Goal: Task Accomplishment & Management: Complete application form

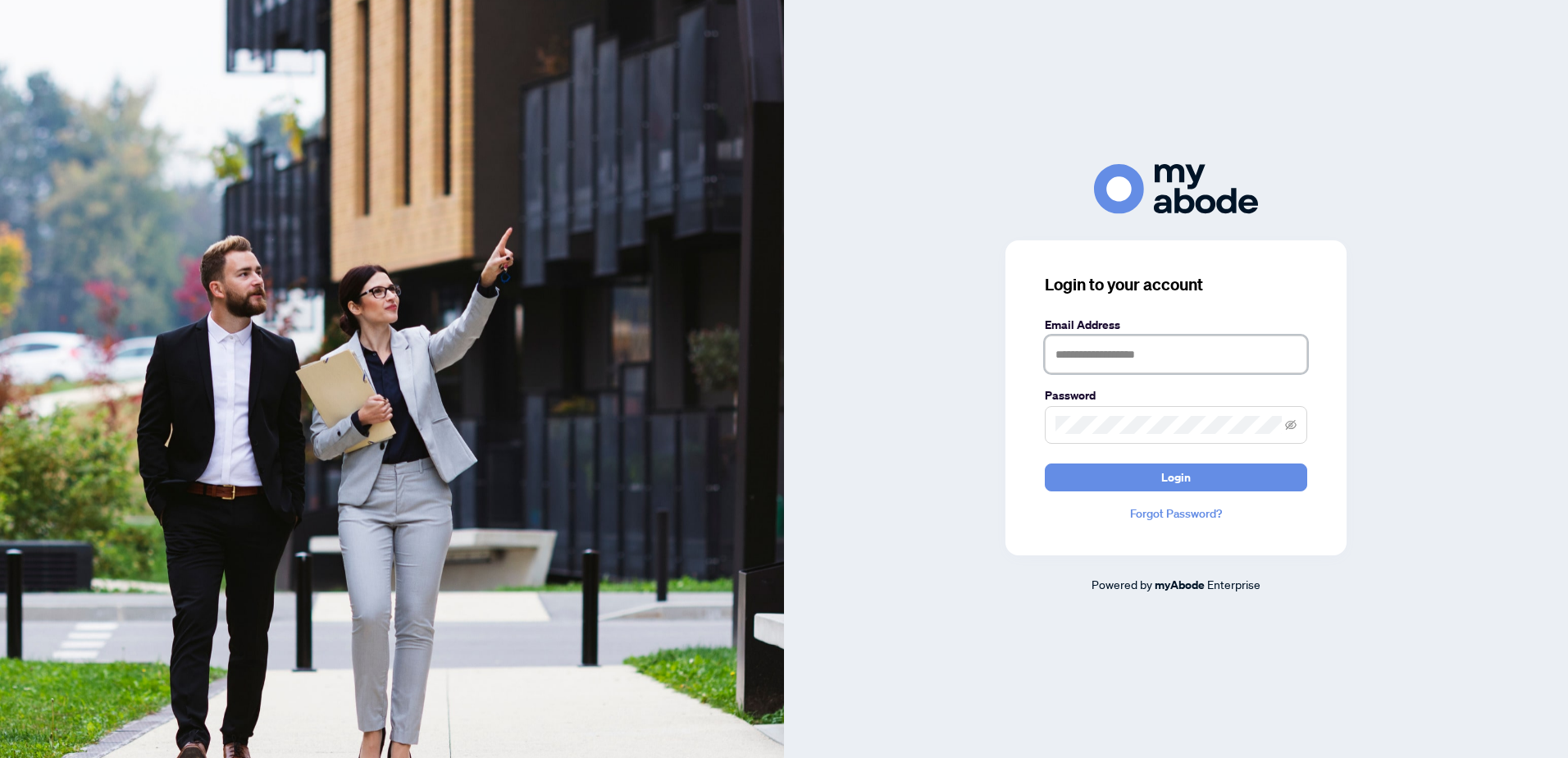
click at [1113, 356] on input "text" at bounding box center [1176, 355] width 262 height 38
type input "**********"
click at [1173, 475] on span "Login" at bounding box center [1176, 477] width 30 height 26
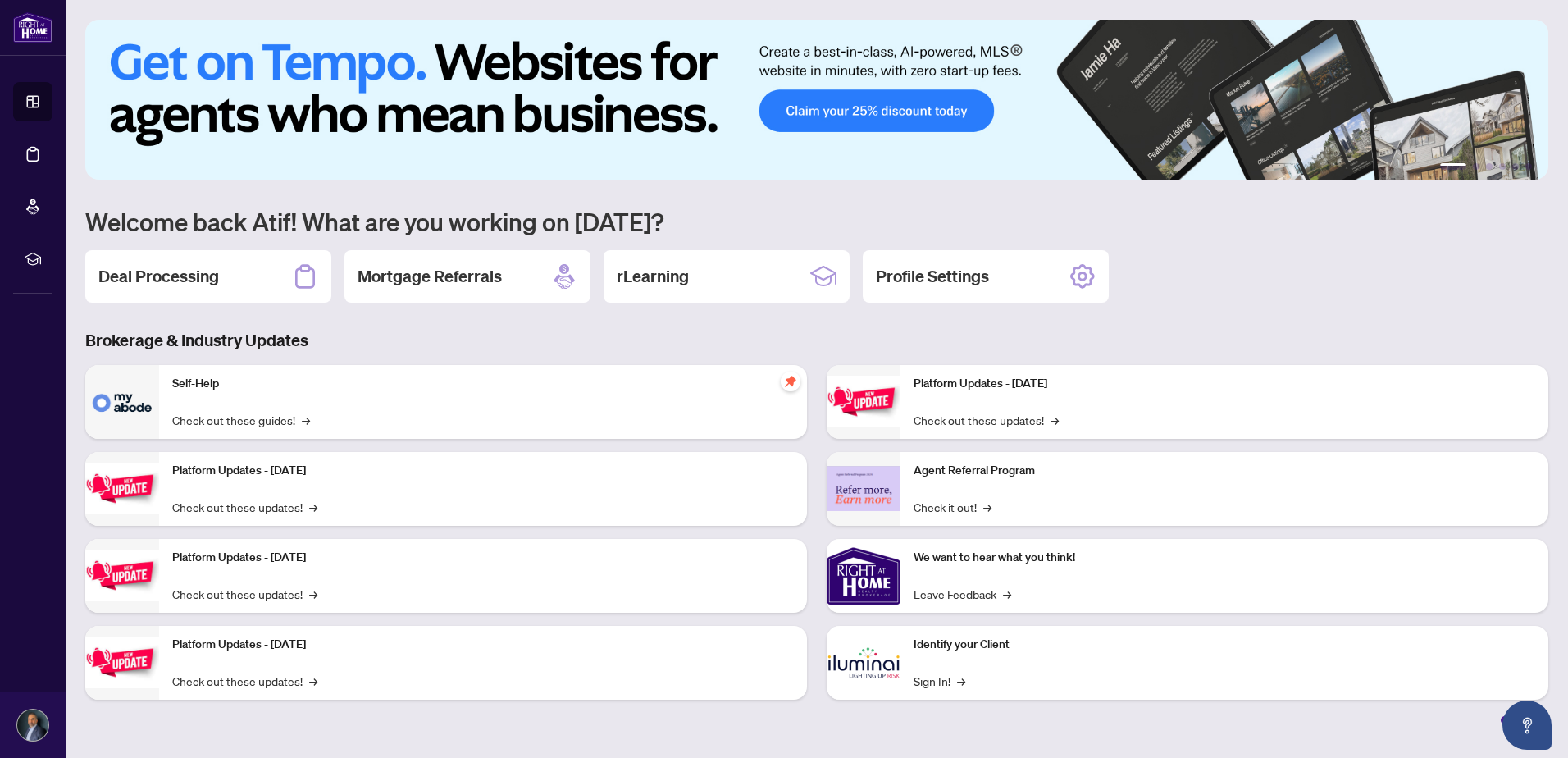
click at [199, 268] on h2 "Deal Processing" at bounding box center [158, 276] width 120 height 23
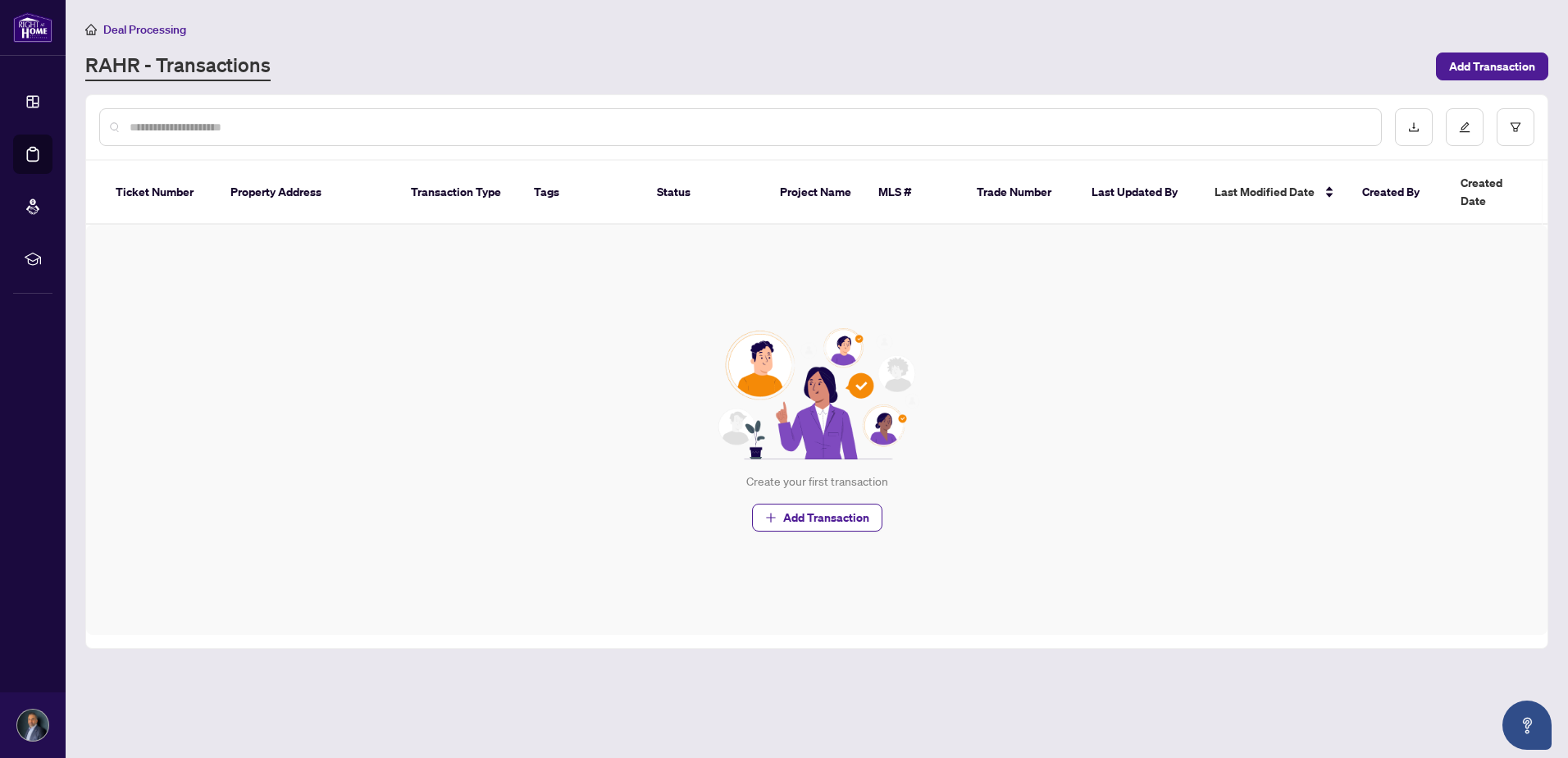
click at [818, 504] on span "Add Transaction" at bounding box center [826, 517] width 86 height 26
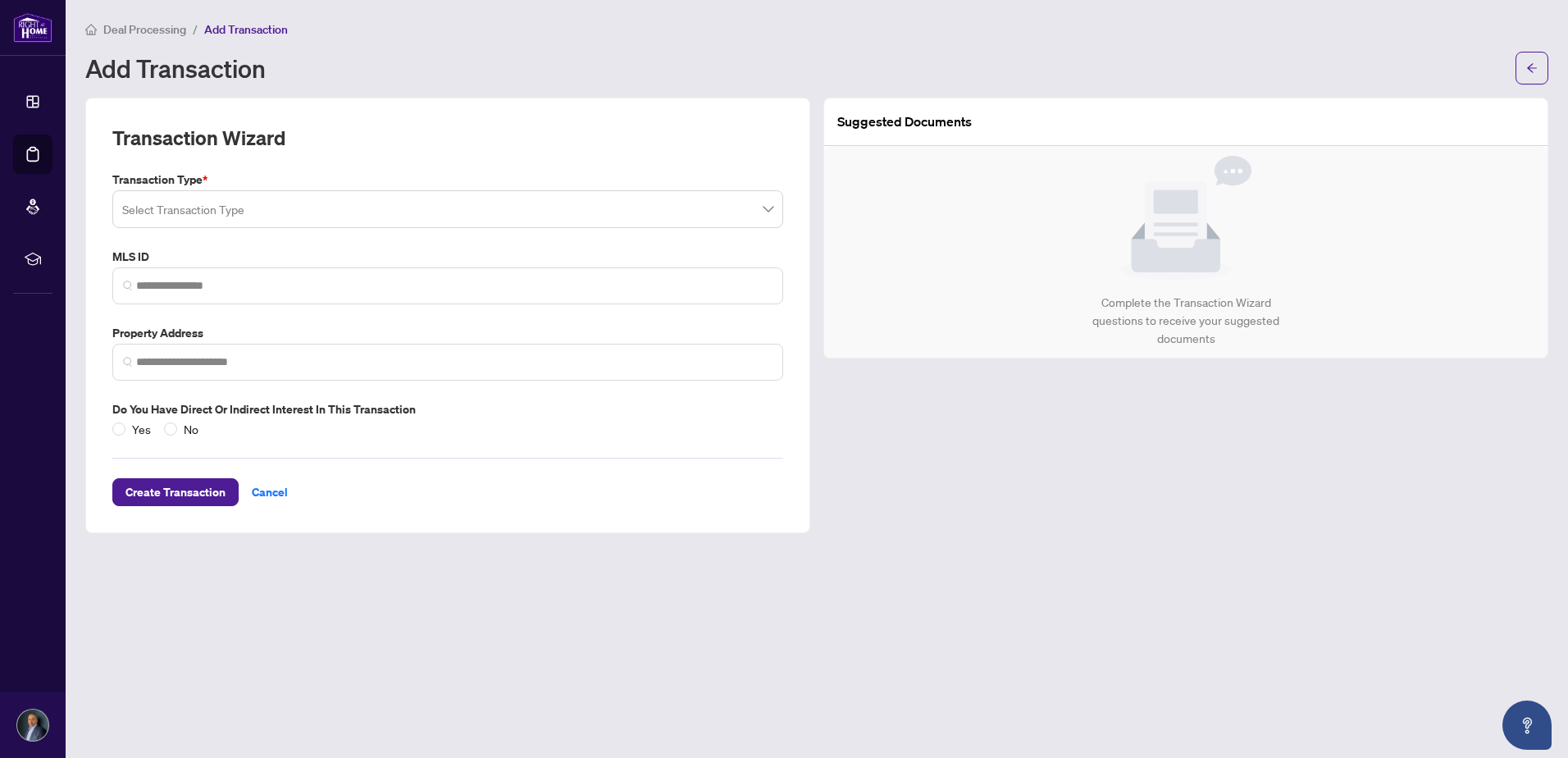
click at [763, 210] on span at bounding box center [448, 209] width 651 height 31
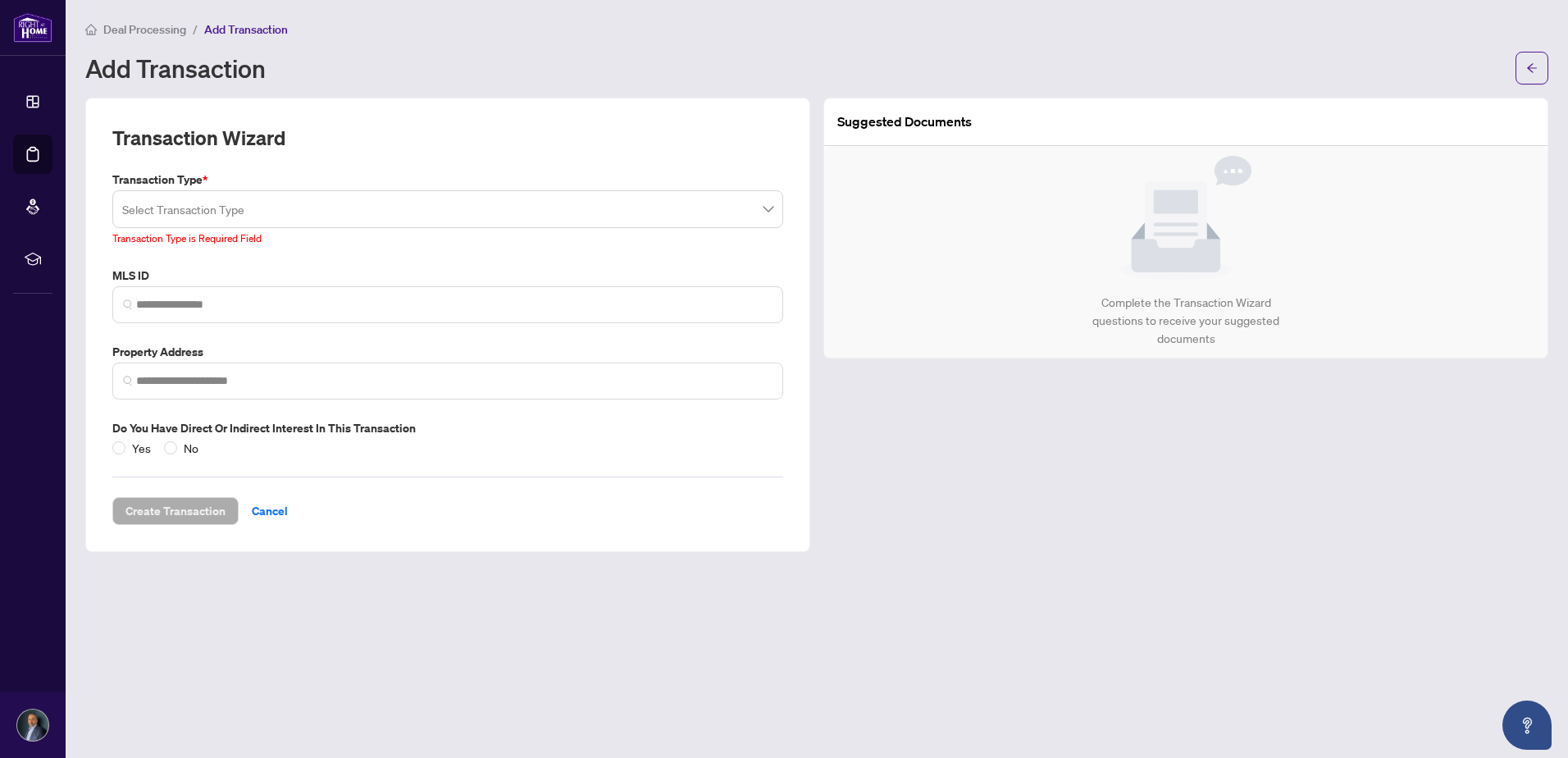
click at [223, 206] on input "search" at bounding box center [440, 212] width 637 height 36
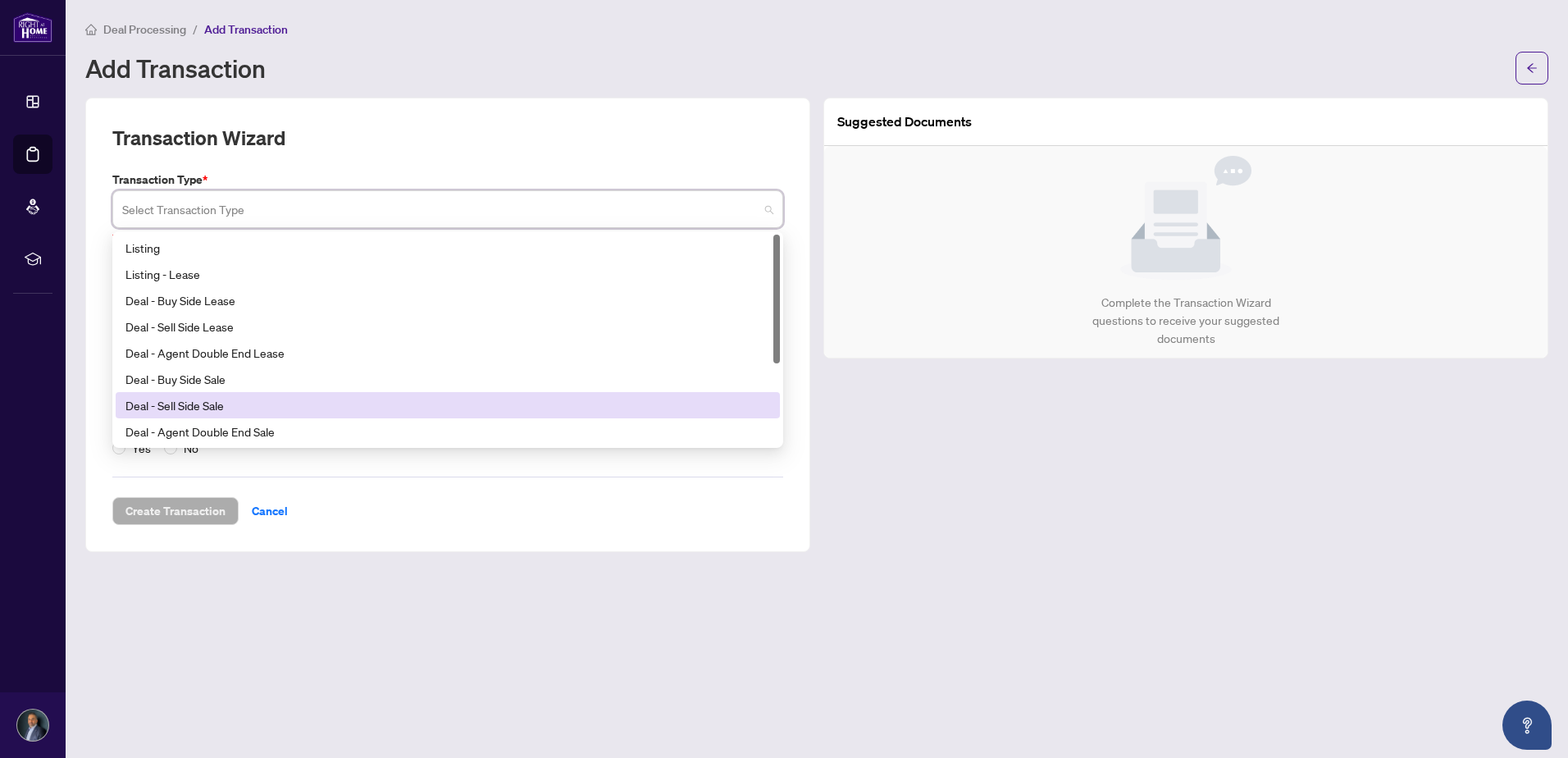
click at [213, 405] on div "Deal - Sell Side Sale" at bounding box center [448, 405] width 644 height 18
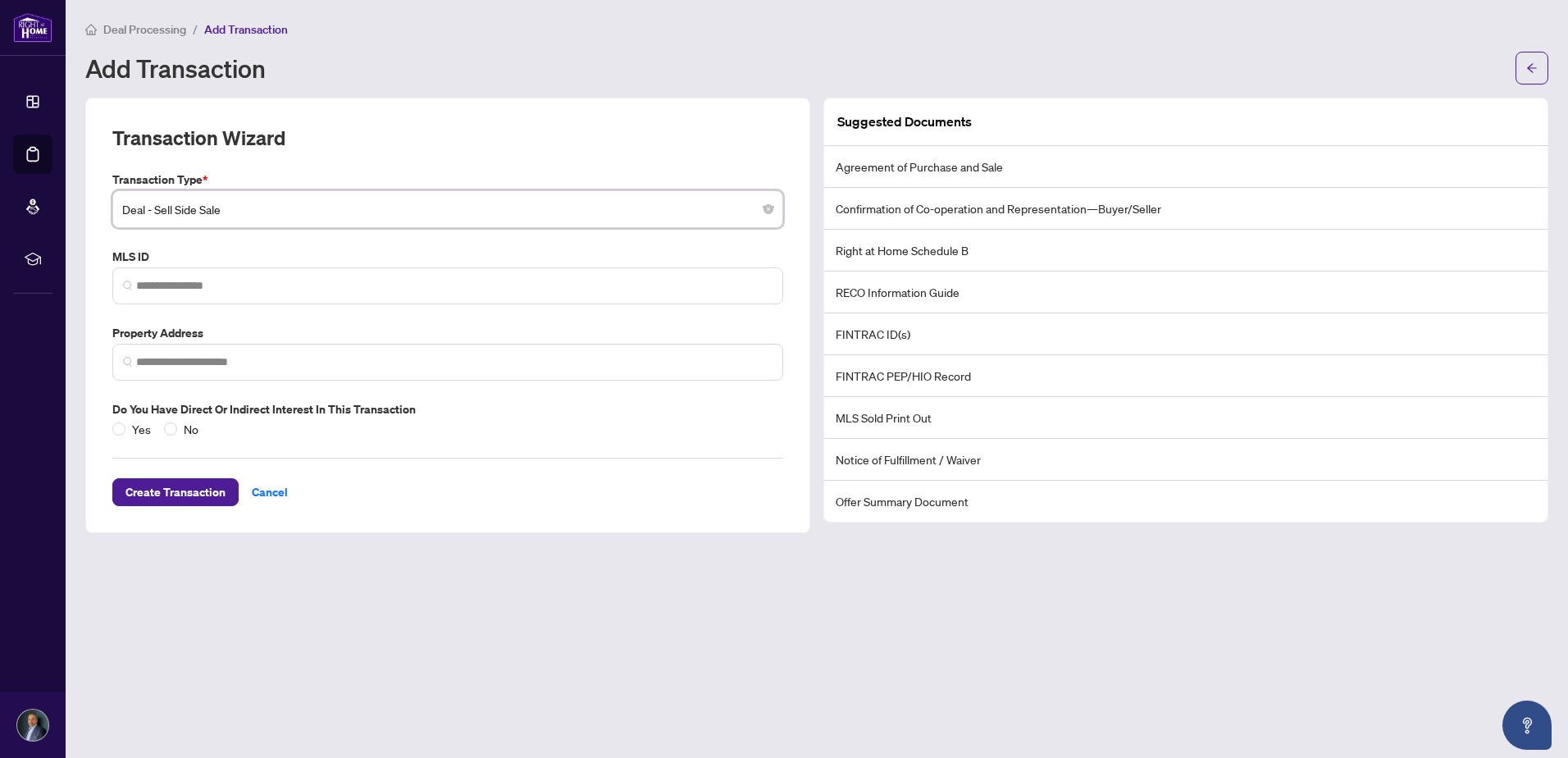
click at [1030, 210] on li "Confirmation of Co-operation and Representation—Buyer/Seller" at bounding box center [1186, 209] width 724 height 42
click at [919, 316] on li "FINTRAC ID(s)" at bounding box center [1186, 334] width 724 height 42
click at [907, 340] on li "FINTRAC ID(s)" at bounding box center [1186, 334] width 724 height 42
click at [887, 329] on li "FINTRAC ID(s)" at bounding box center [1186, 334] width 724 height 42
click at [890, 384] on li "FINTRAC PEP/HIO Record" at bounding box center [1186, 376] width 724 height 42
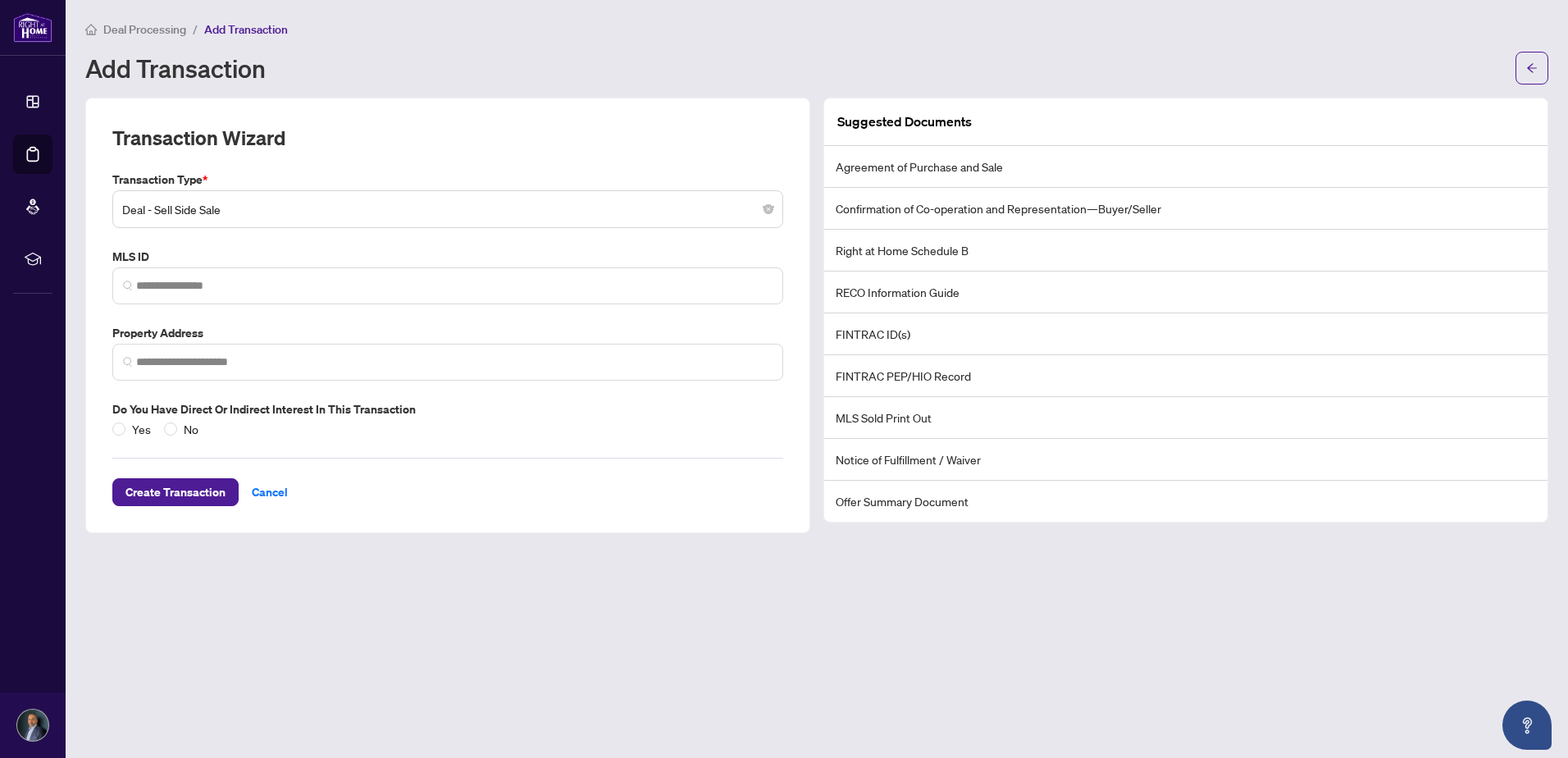
click at [885, 372] on li "FINTRAC PEP/HIO Record" at bounding box center [1186, 376] width 724 height 42
click at [881, 418] on li "MLS Sold Print Out" at bounding box center [1186, 418] width 724 height 42
click at [885, 448] on li "Notice of Fulfillment / Waiver" at bounding box center [1186, 459] width 724 height 42
click at [891, 499] on li "Offer Summary Document" at bounding box center [1186, 501] width 724 height 41
click at [252, 203] on span "Deal - Sell Side Sale" at bounding box center [448, 209] width 651 height 31
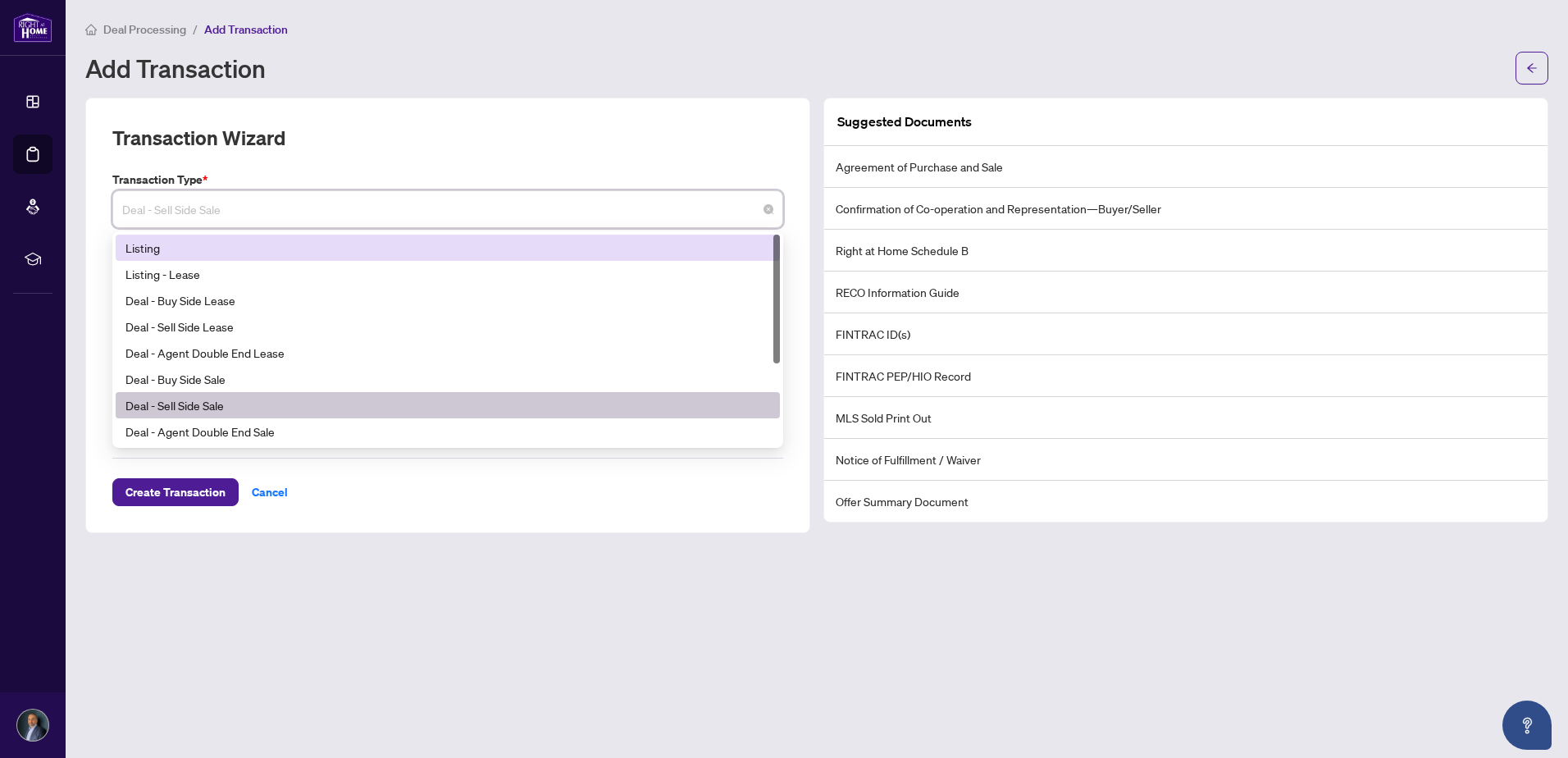
click at [197, 246] on div "Listing" at bounding box center [448, 247] width 644 height 18
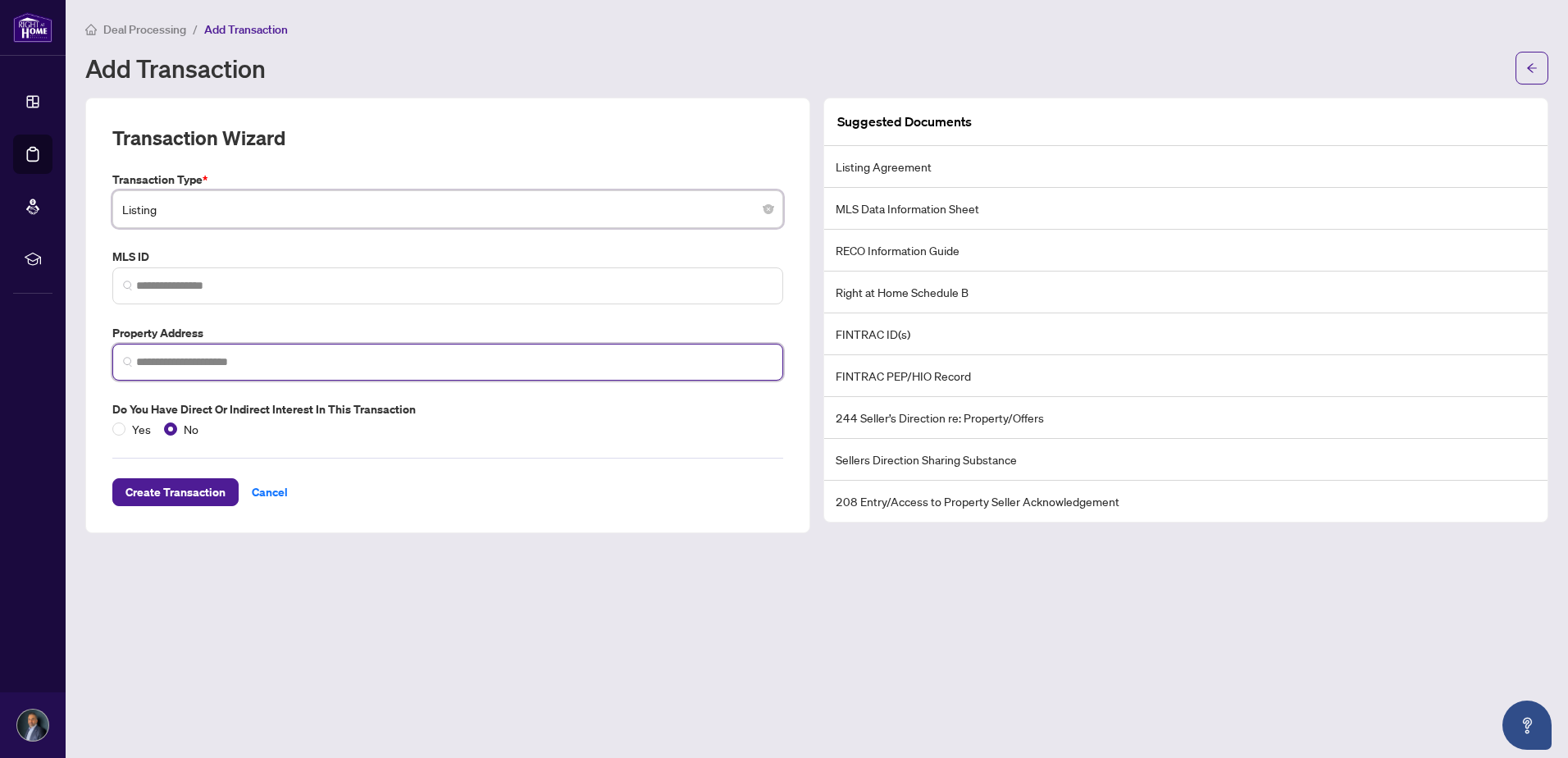
click at [210, 356] on input "search" at bounding box center [454, 362] width 637 height 17
click at [205, 361] on input "search" at bounding box center [454, 362] width 637 height 17
click at [185, 360] on input "search" at bounding box center [454, 362] width 637 height 17
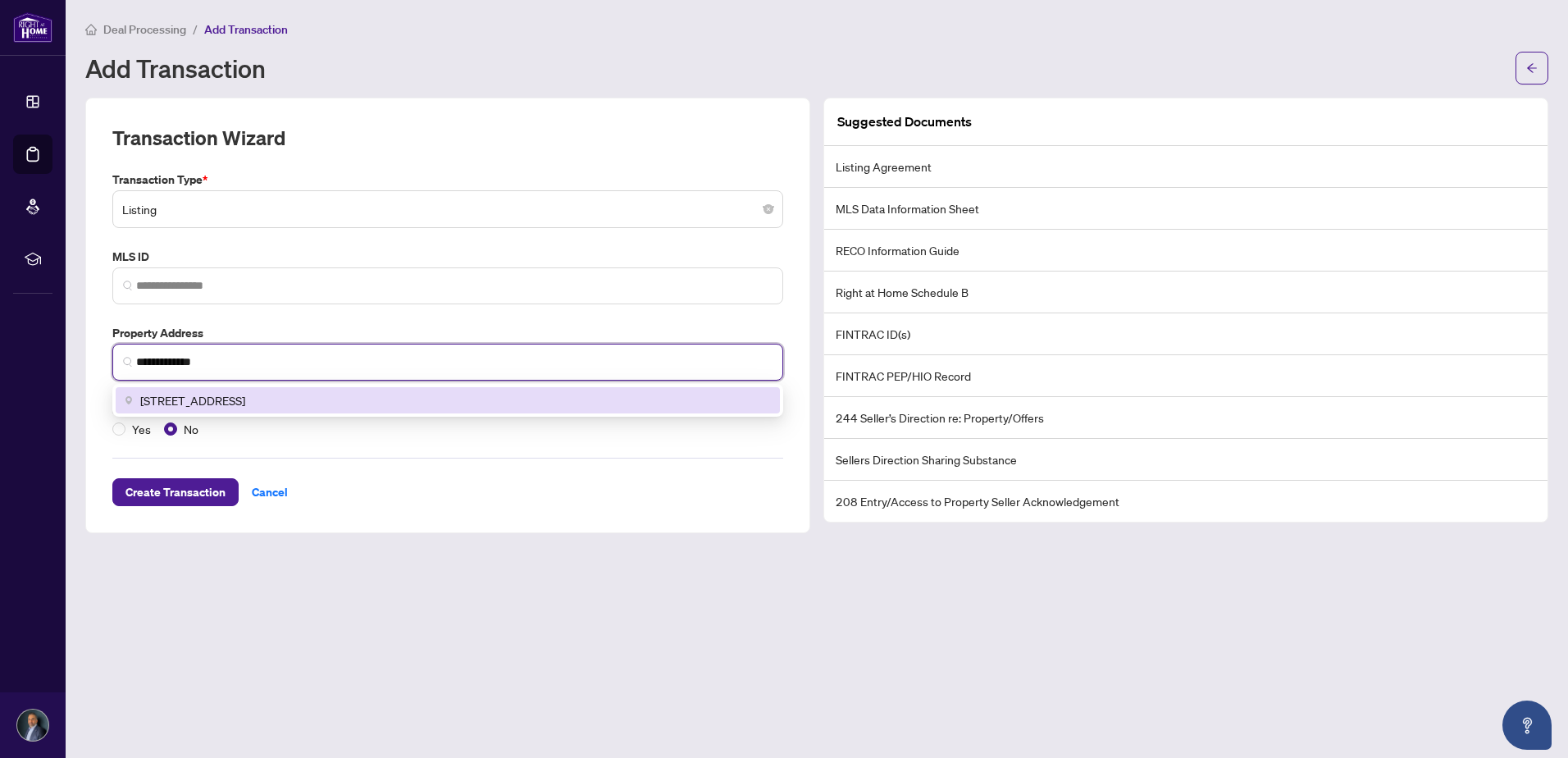
click at [253, 408] on div "67 Middlecote Drive, Ajax, ON, Canada" at bounding box center [447, 400] width 664 height 26
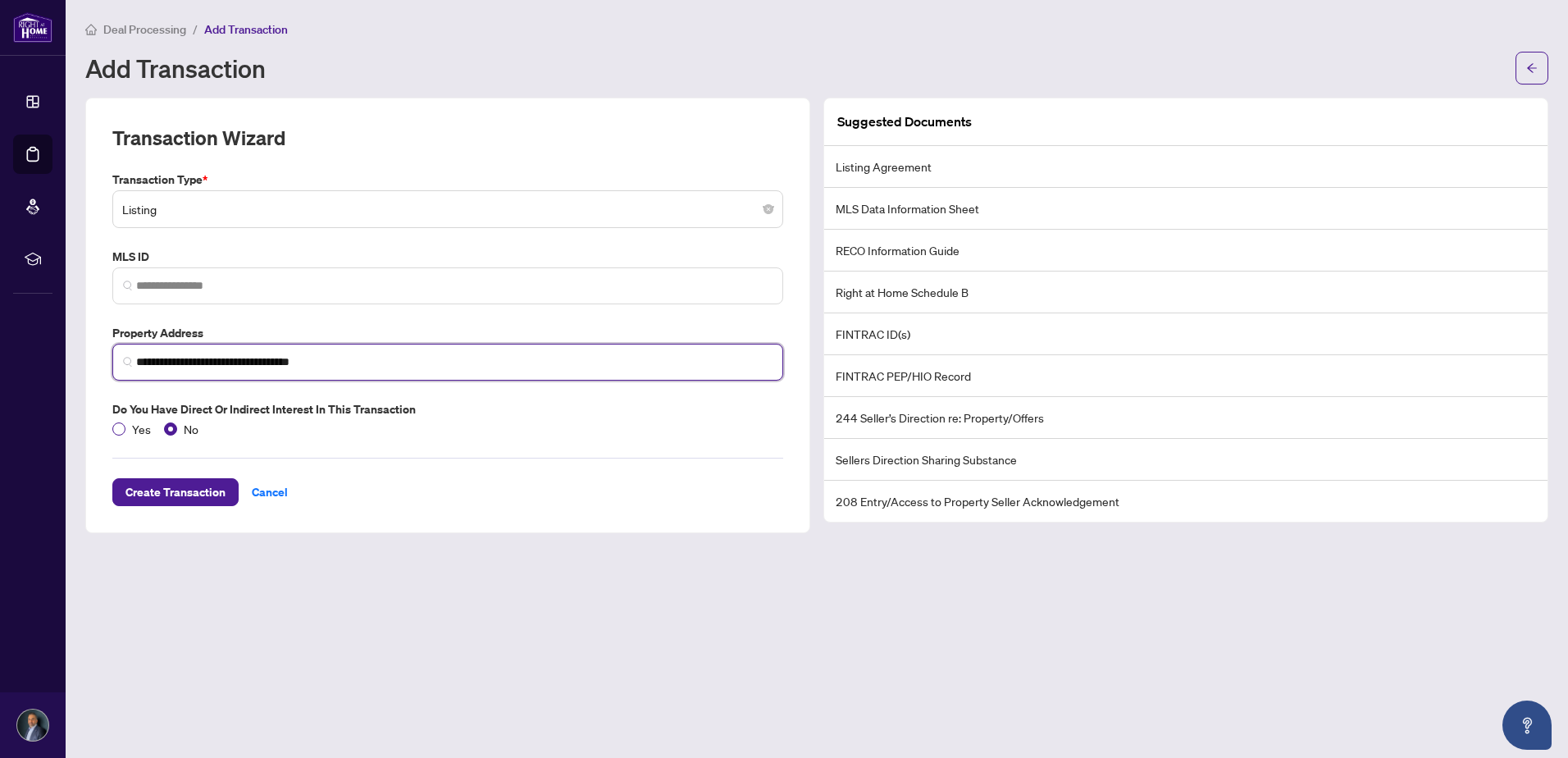
type input "**********"
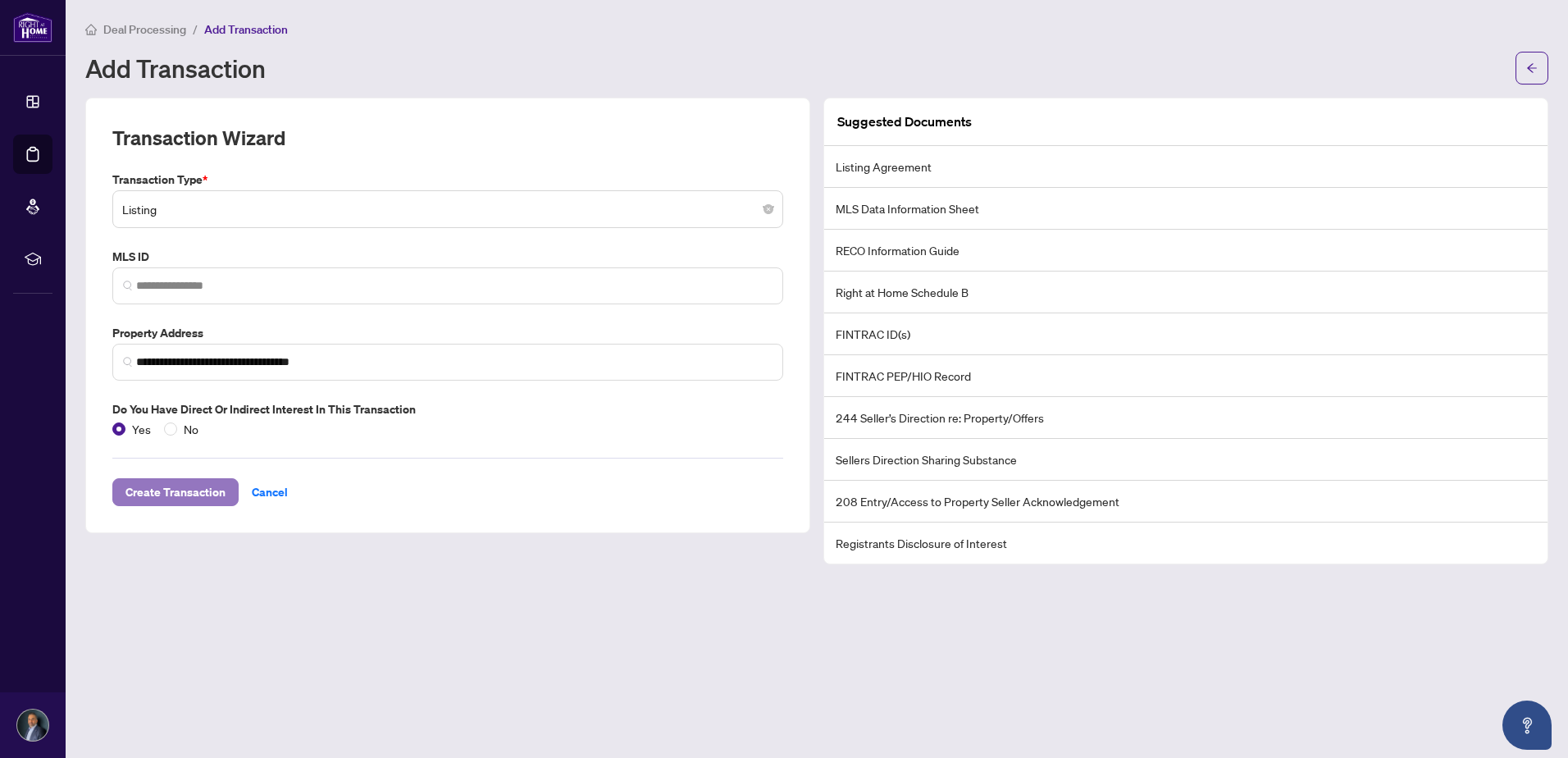
click at [181, 498] on span "Create Transaction" at bounding box center [175, 492] width 100 height 26
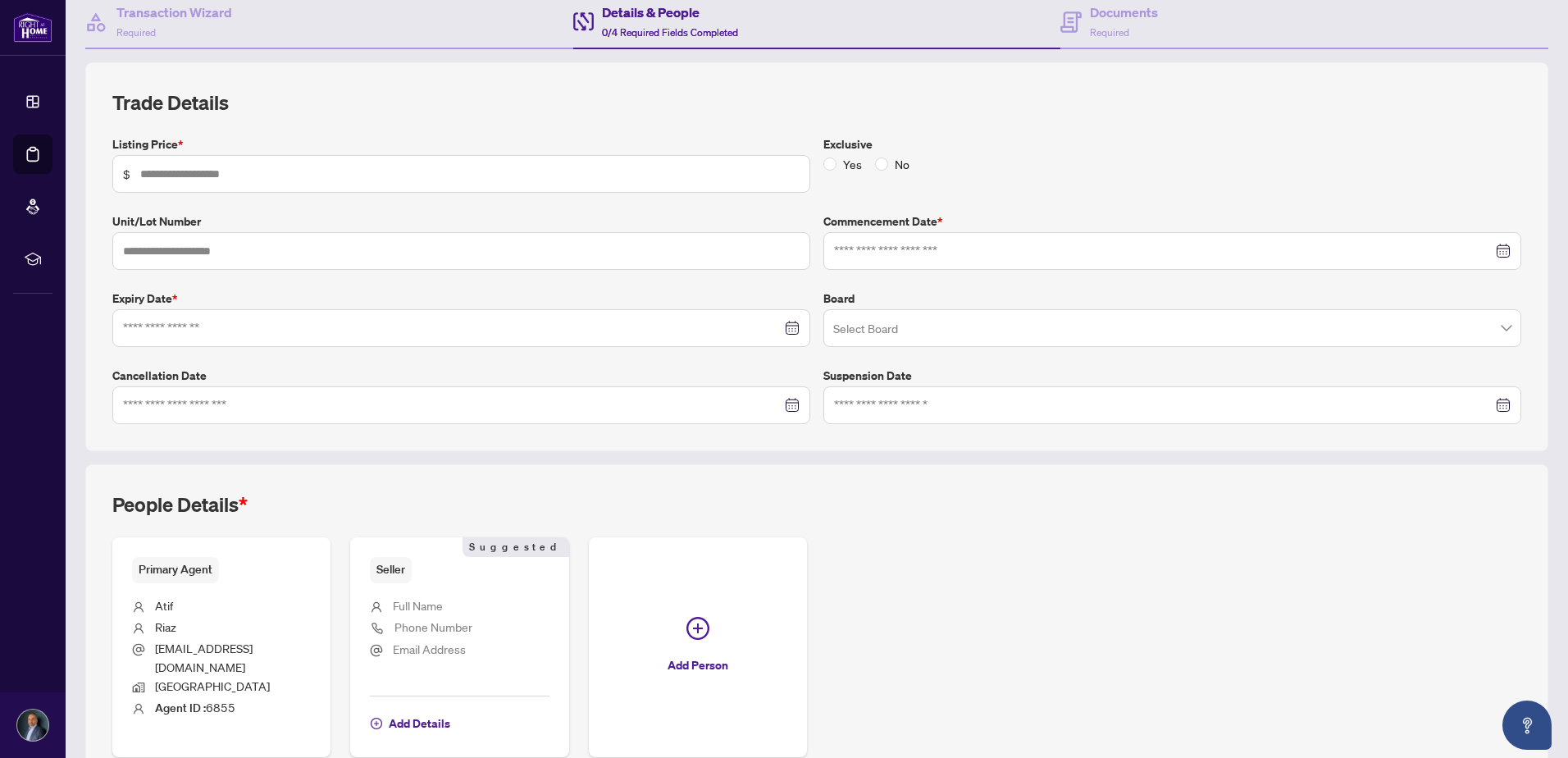
scroll to position [164, 0]
click at [191, 179] on input "text" at bounding box center [470, 172] width 660 height 18
type input "*********"
click at [167, 325] on input at bounding box center [452, 326] width 659 height 18
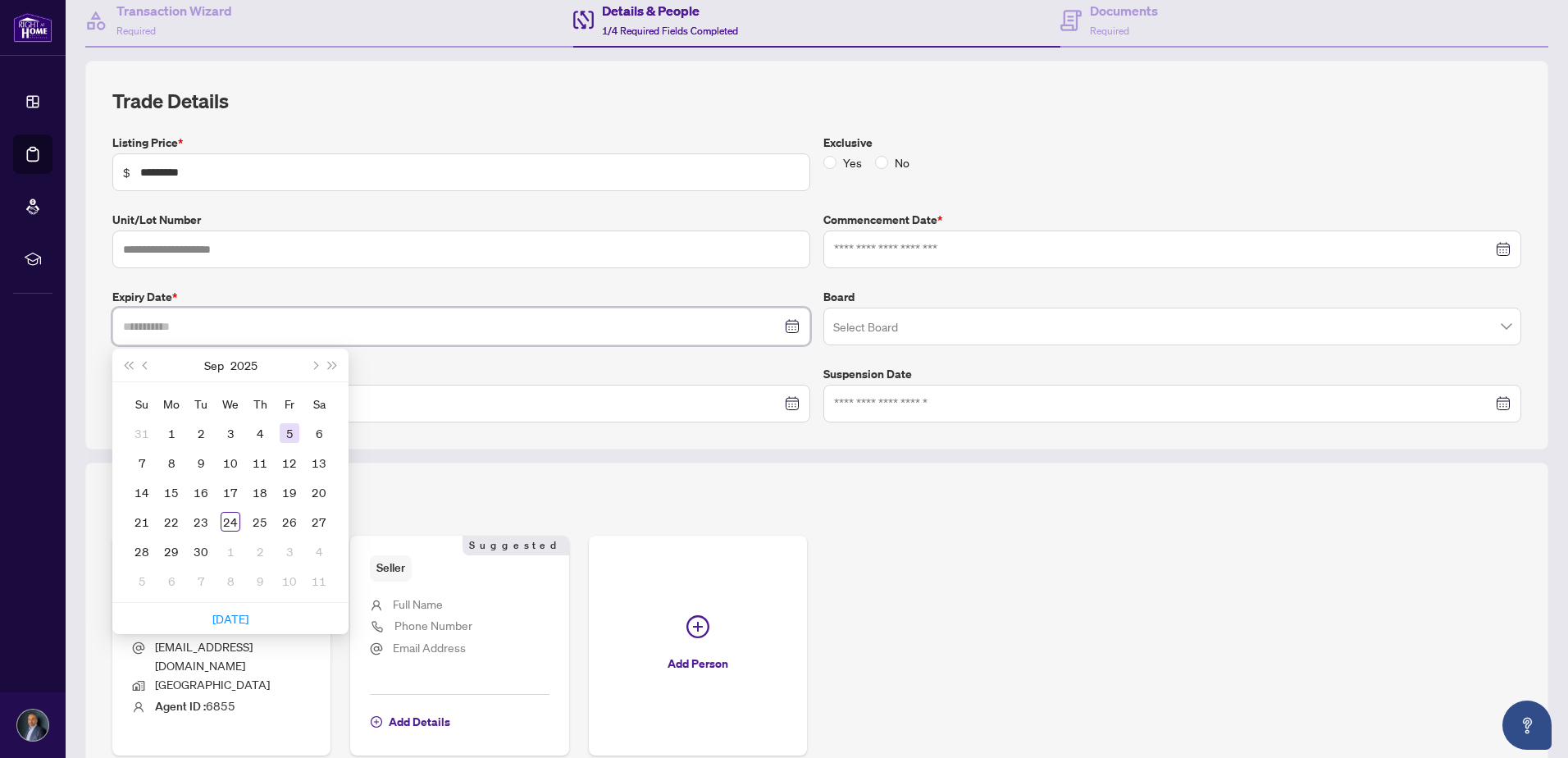
type input "**********"
click at [314, 367] on span "Next month (PageDown)" at bounding box center [314, 365] width 9 height 9
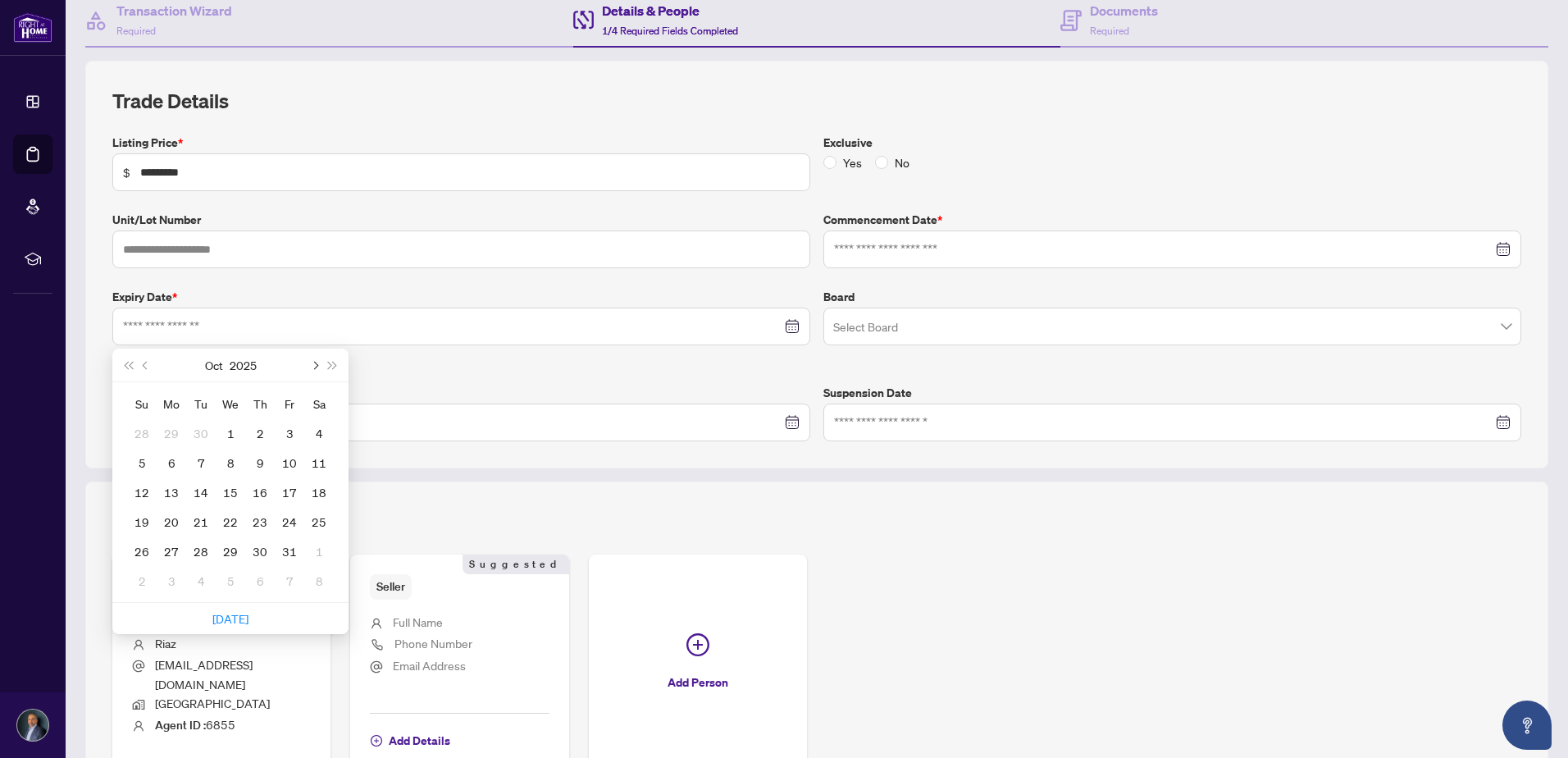
click at [314, 367] on span "Next month (PageDown)" at bounding box center [314, 365] width 9 height 9
type input "**********"
click at [255, 518] on div "25" at bounding box center [260, 521] width 20 height 20
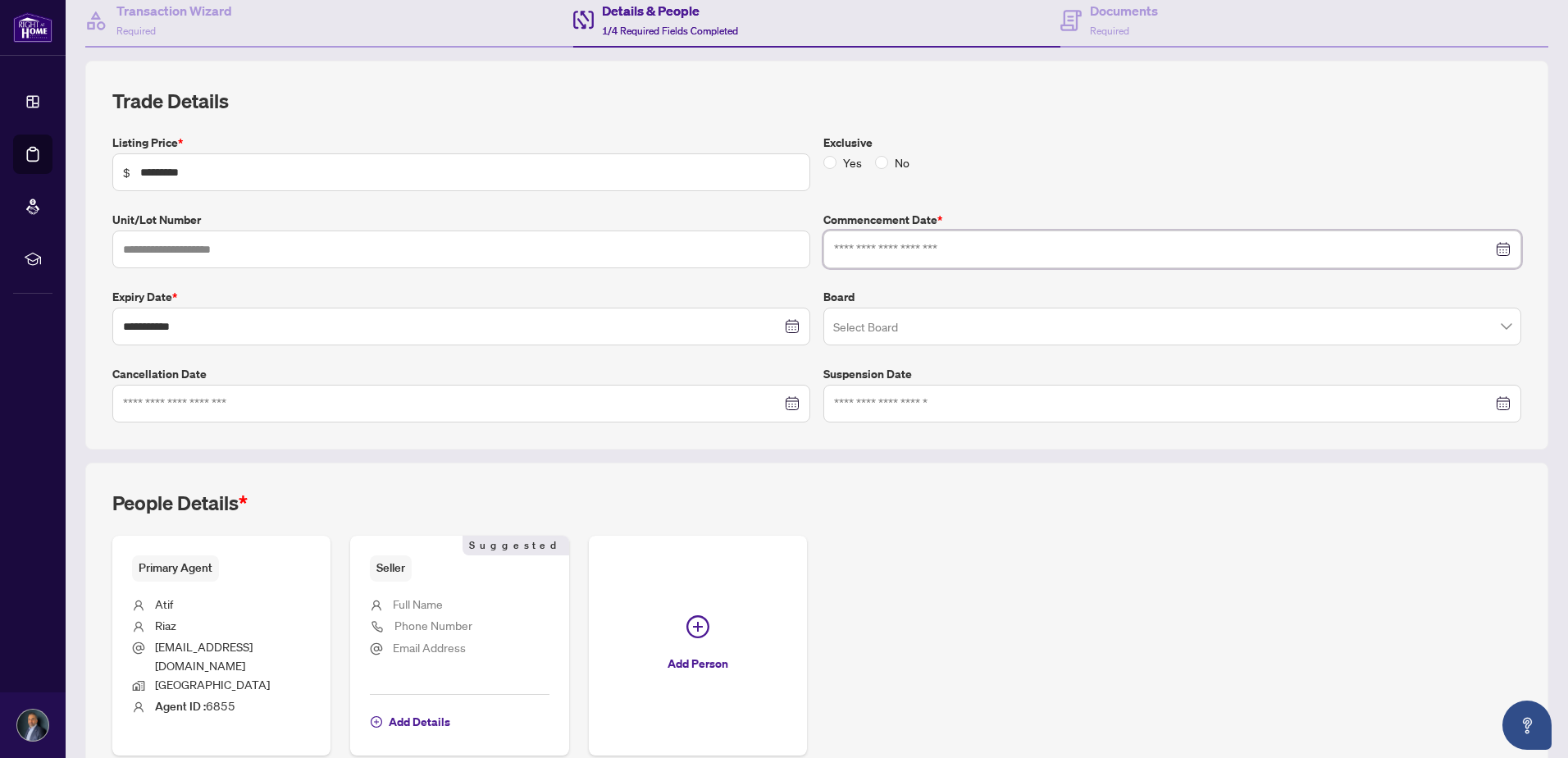
click at [866, 252] on input at bounding box center [1163, 249] width 659 height 18
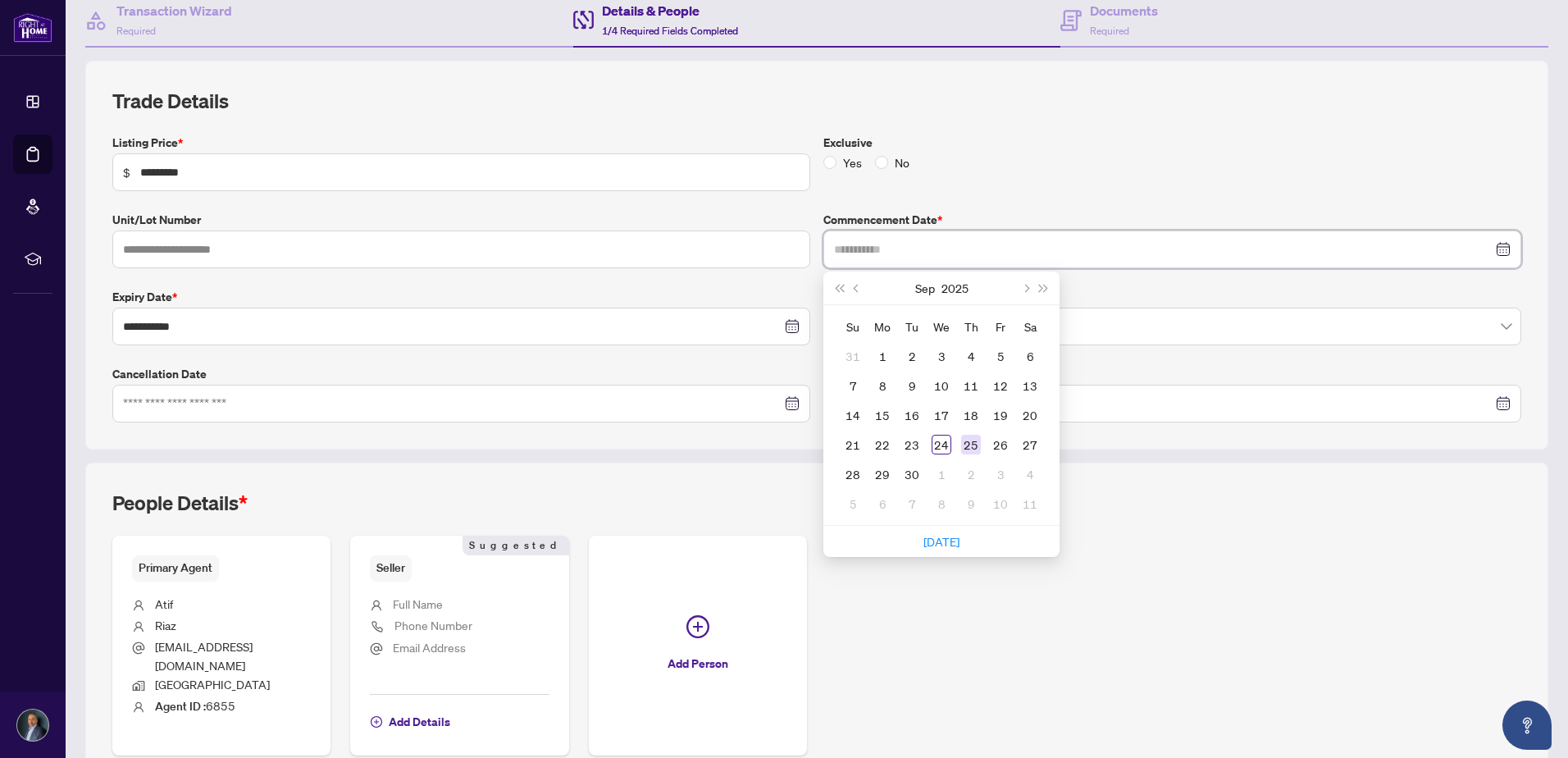
type input "**********"
click at [963, 446] on div "25" at bounding box center [971, 444] width 20 height 20
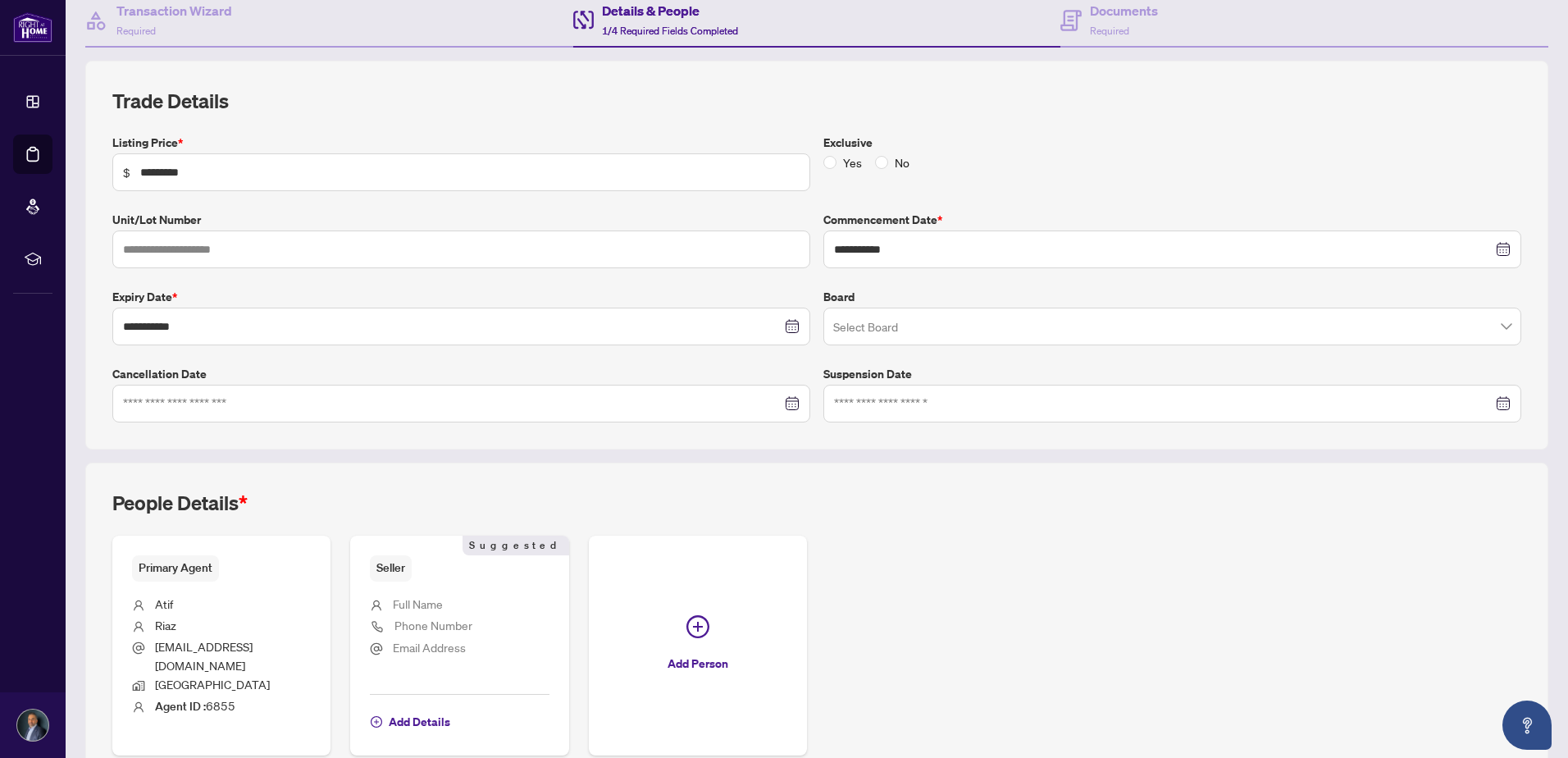
click at [903, 324] on input "search" at bounding box center [1165, 329] width 663 height 36
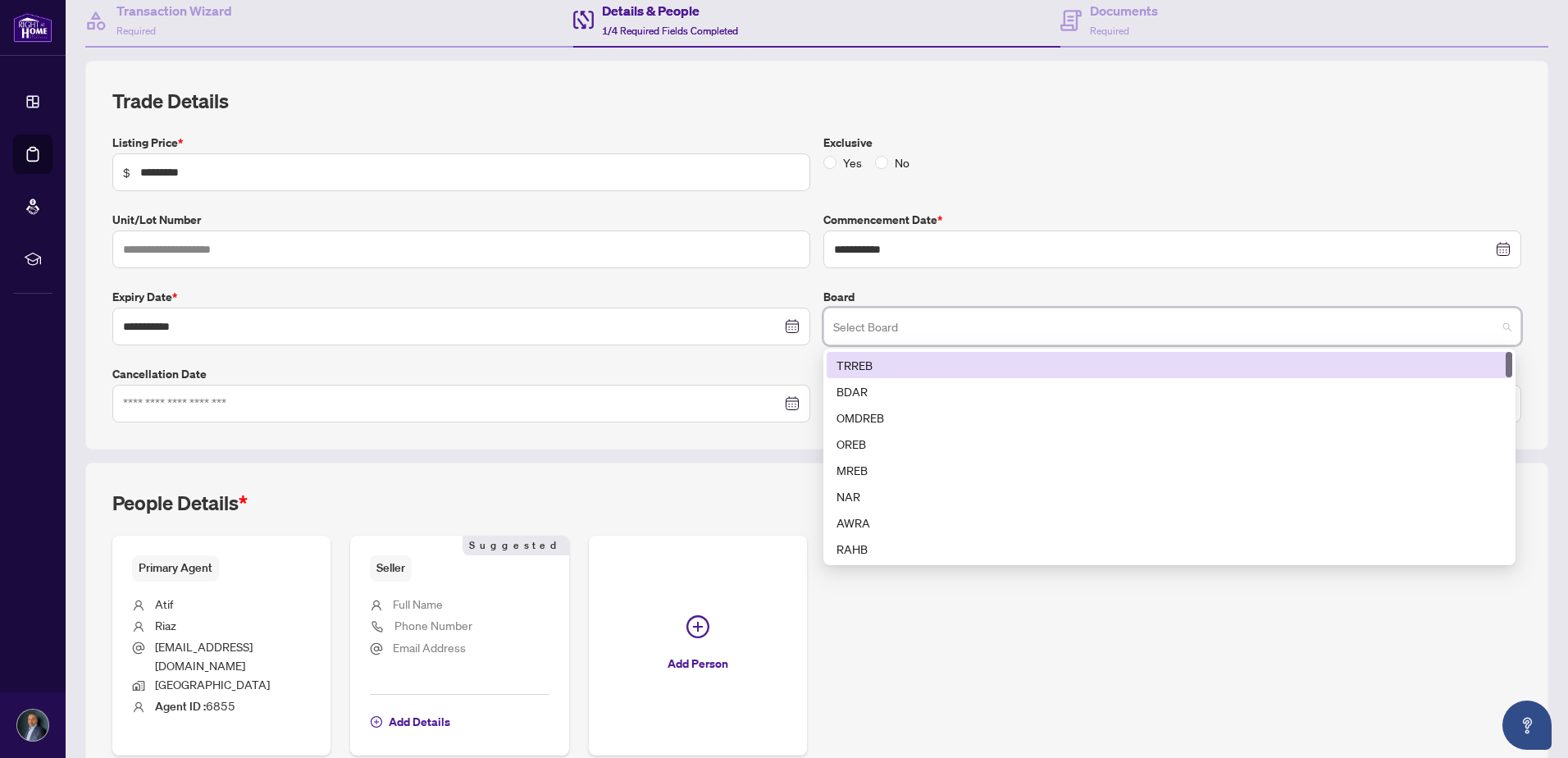
click at [859, 369] on div "TRREB" at bounding box center [1169, 365] width 666 height 18
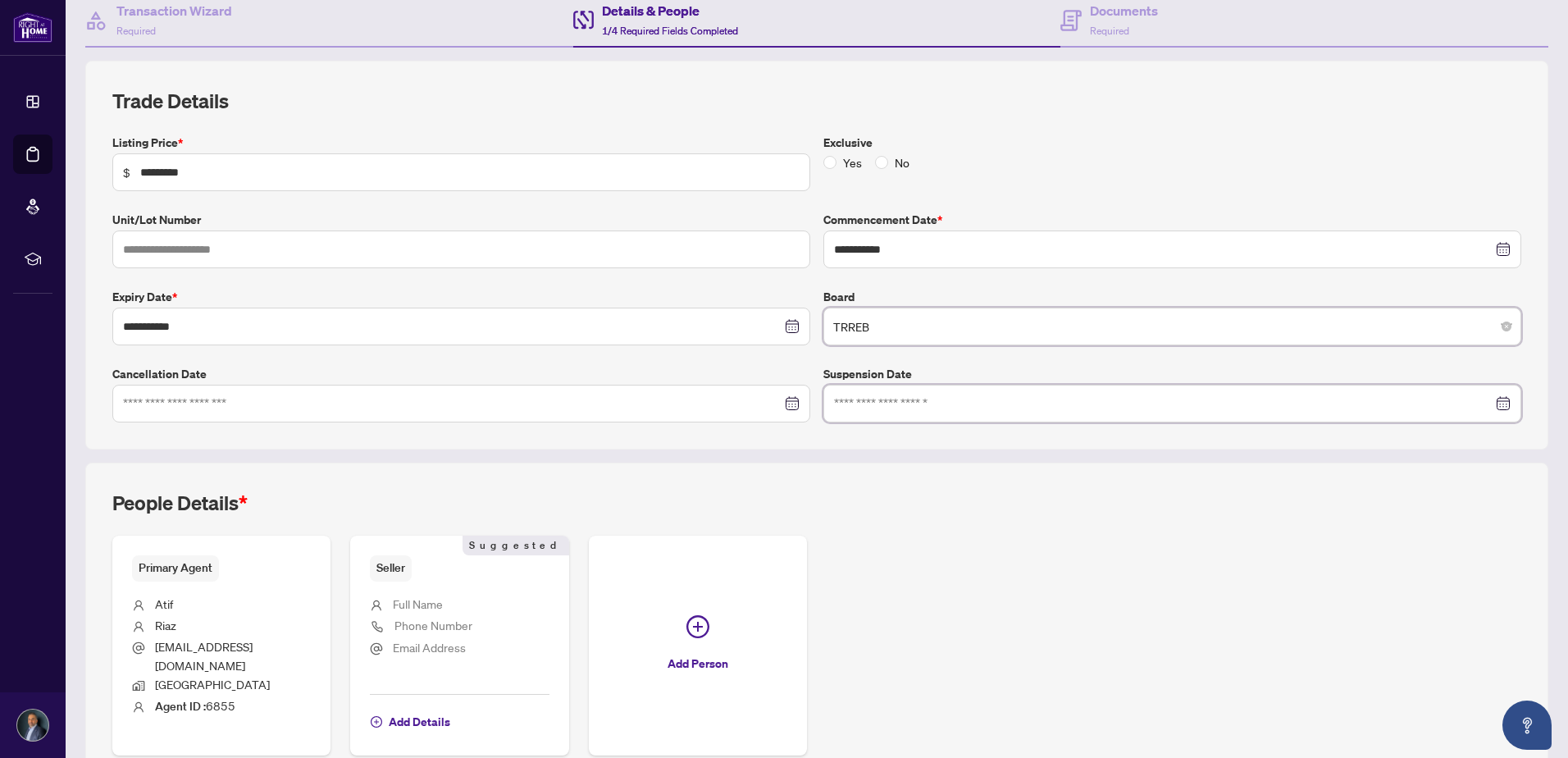
click at [877, 409] on input at bounding box center [1163, 403] width 659 height 18
click at [1202, 538] on div "Primary Agent Atif Riaz homeswithatif@gmail.com Durham Agent ID : 6855 Seller S…" at bounding box center [816, 645] width 1409 height 220
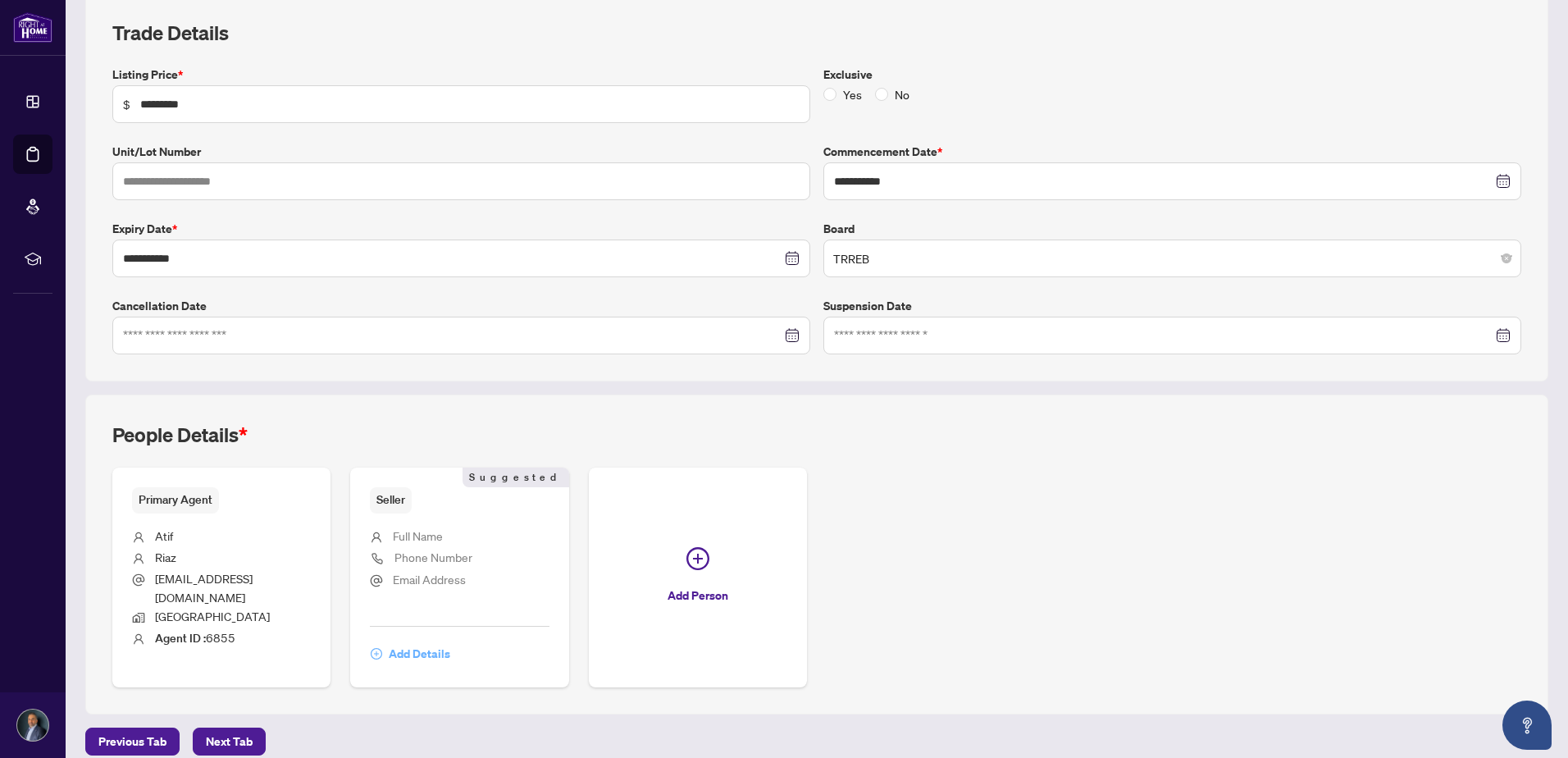
click at [414, 641] on span "Add Details" at bounding box center [420, 654] width 62 height 26
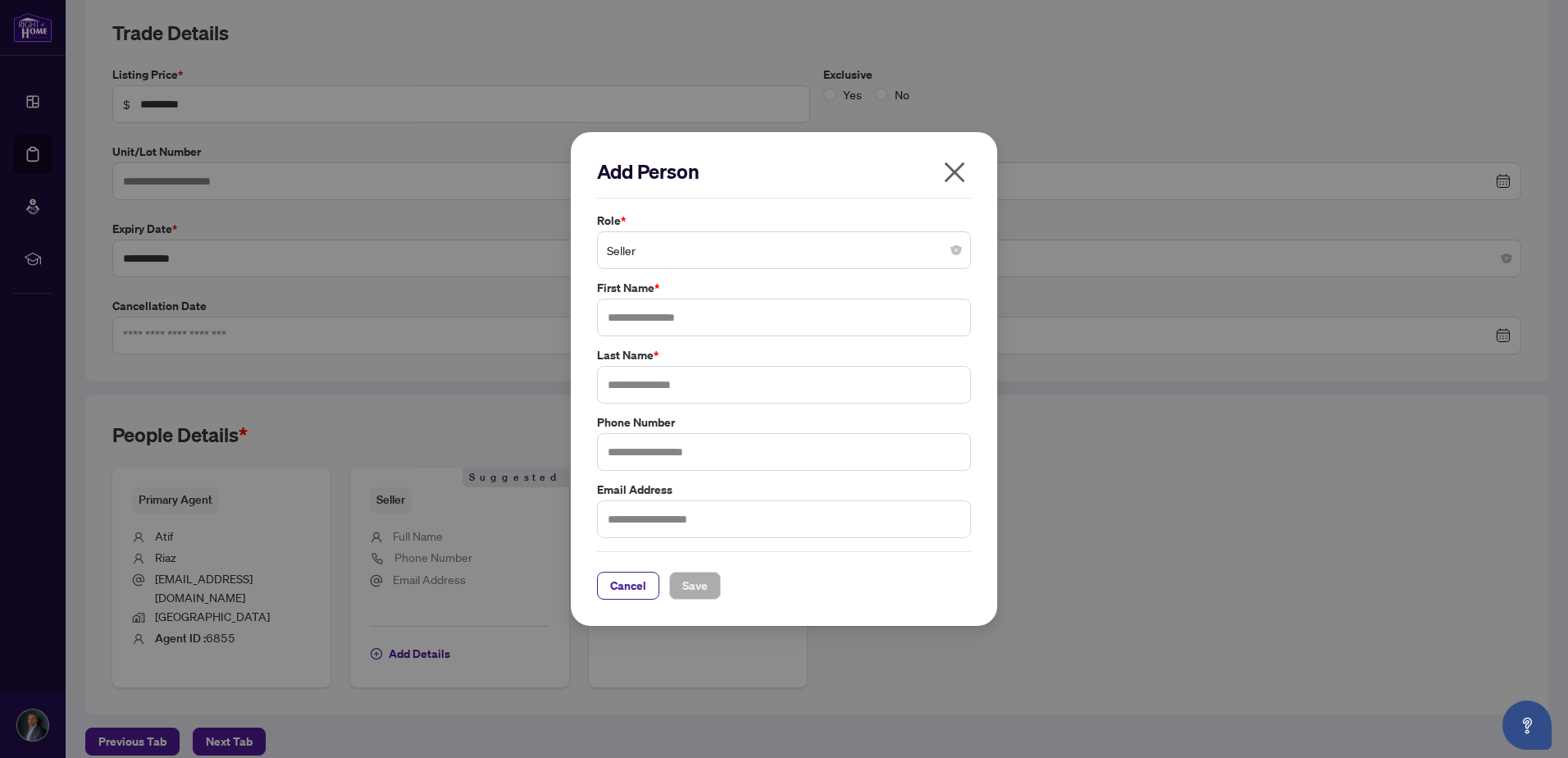
click at [642, 251] on span "Seller" at bounding box center [784, 250] width 355 height 31
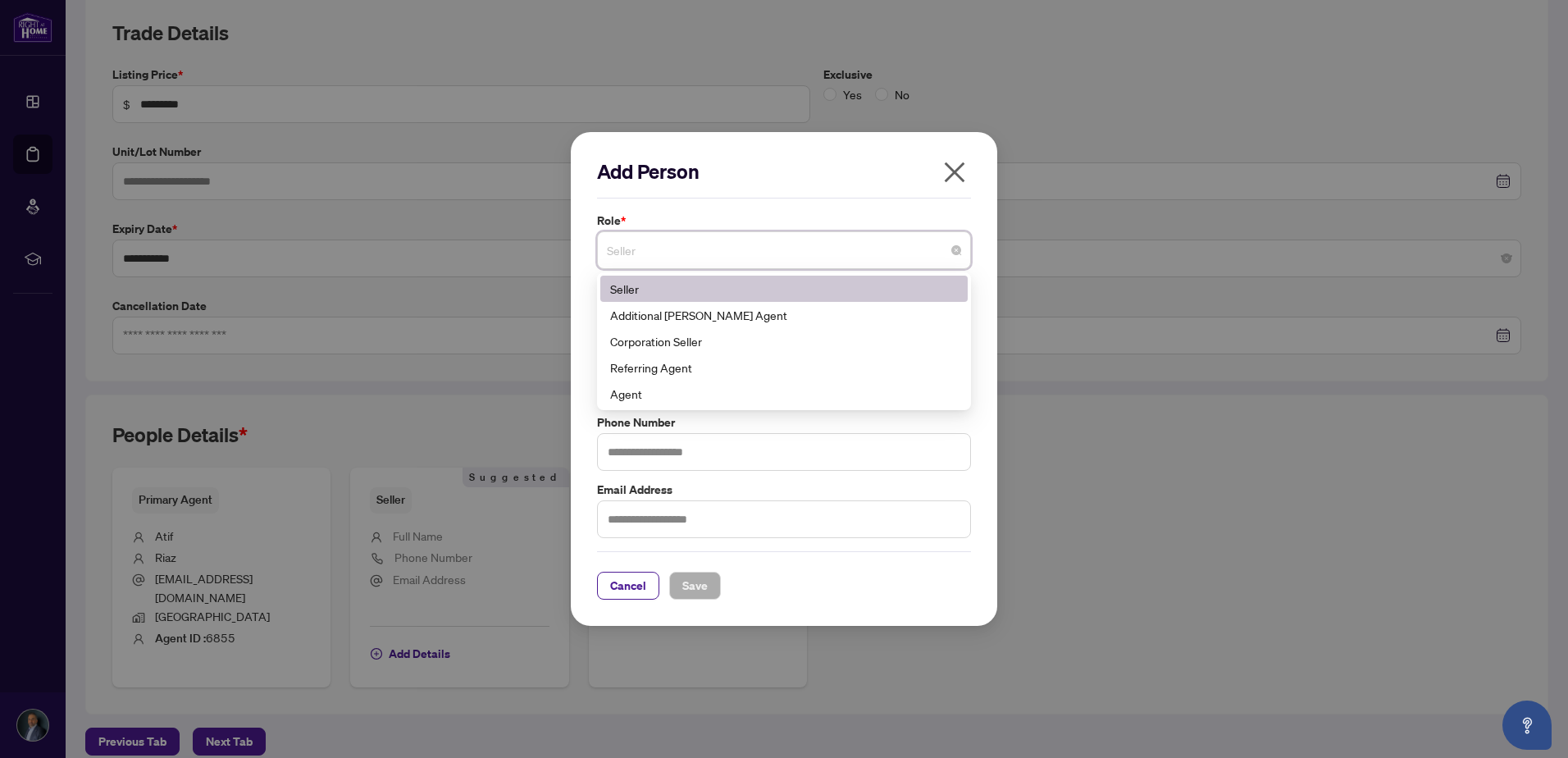
click at [642, 251] on span "Seller" at bounding box center [784, 250] width 355 height 31
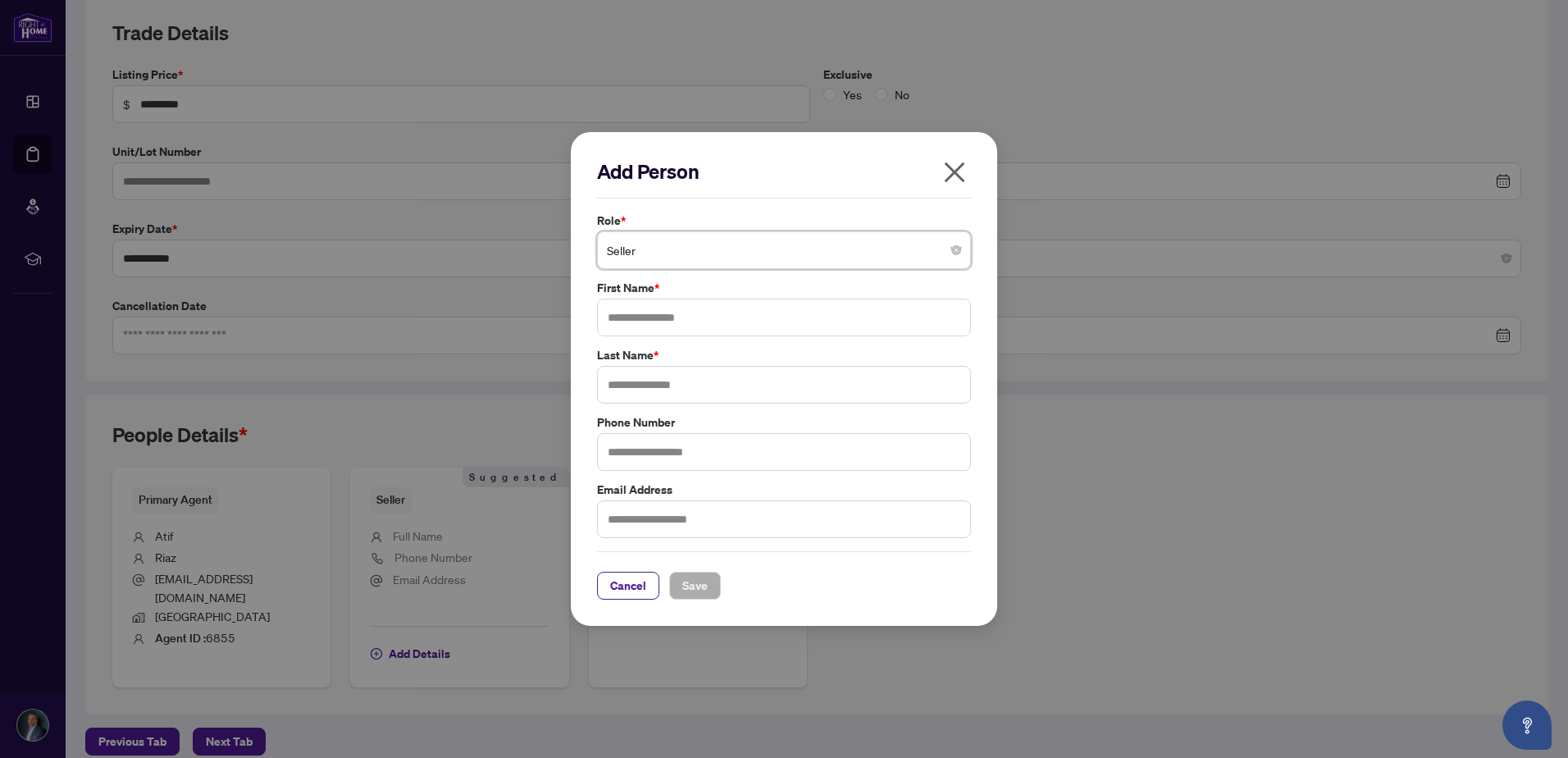
click at [658, 250] on span "Seller" at bounding box center [784, 250] width 355 height 31
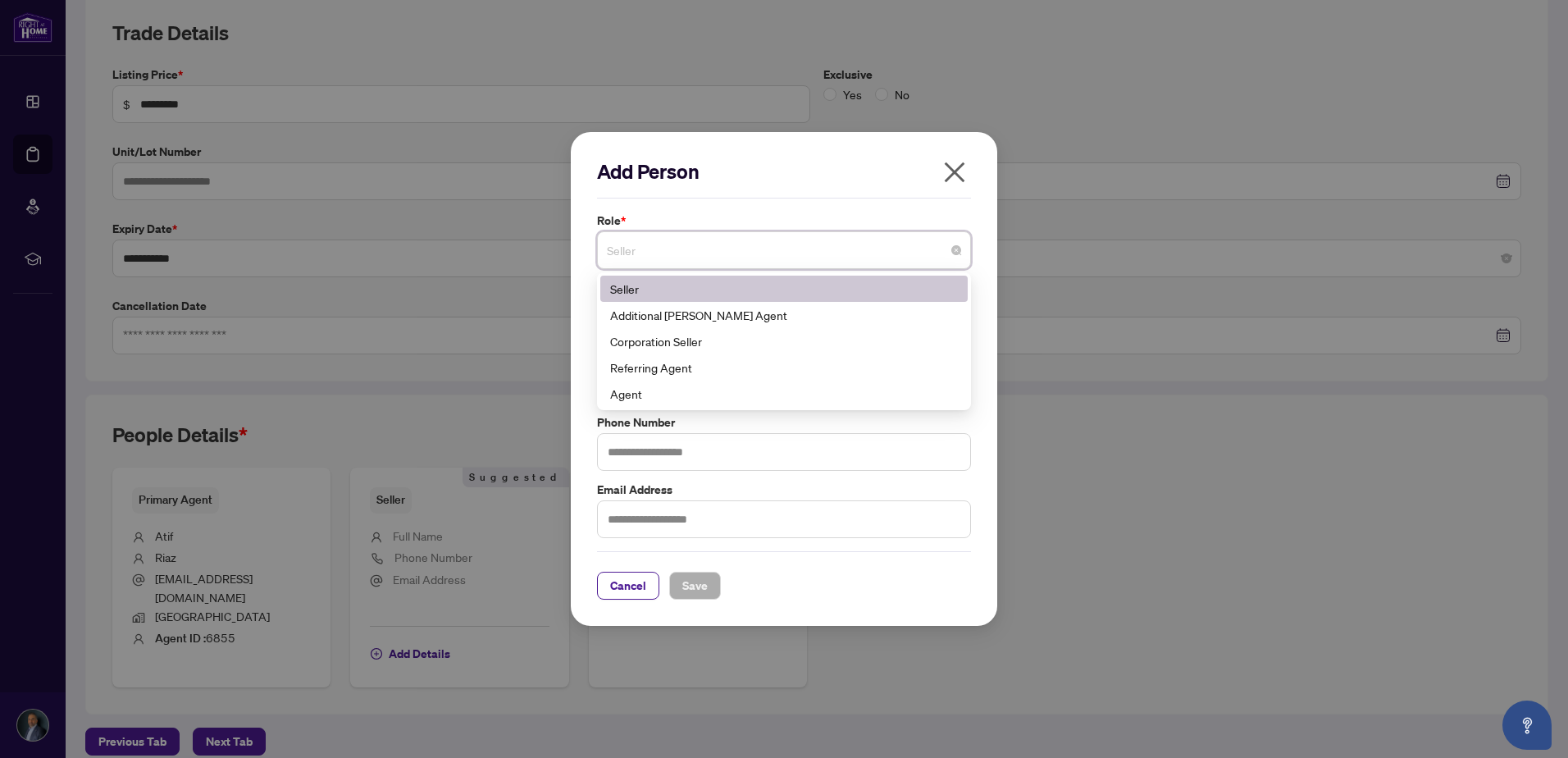
click at [652, 288] on div "Seller" at bounding box center [784, 288] width 348 height 18
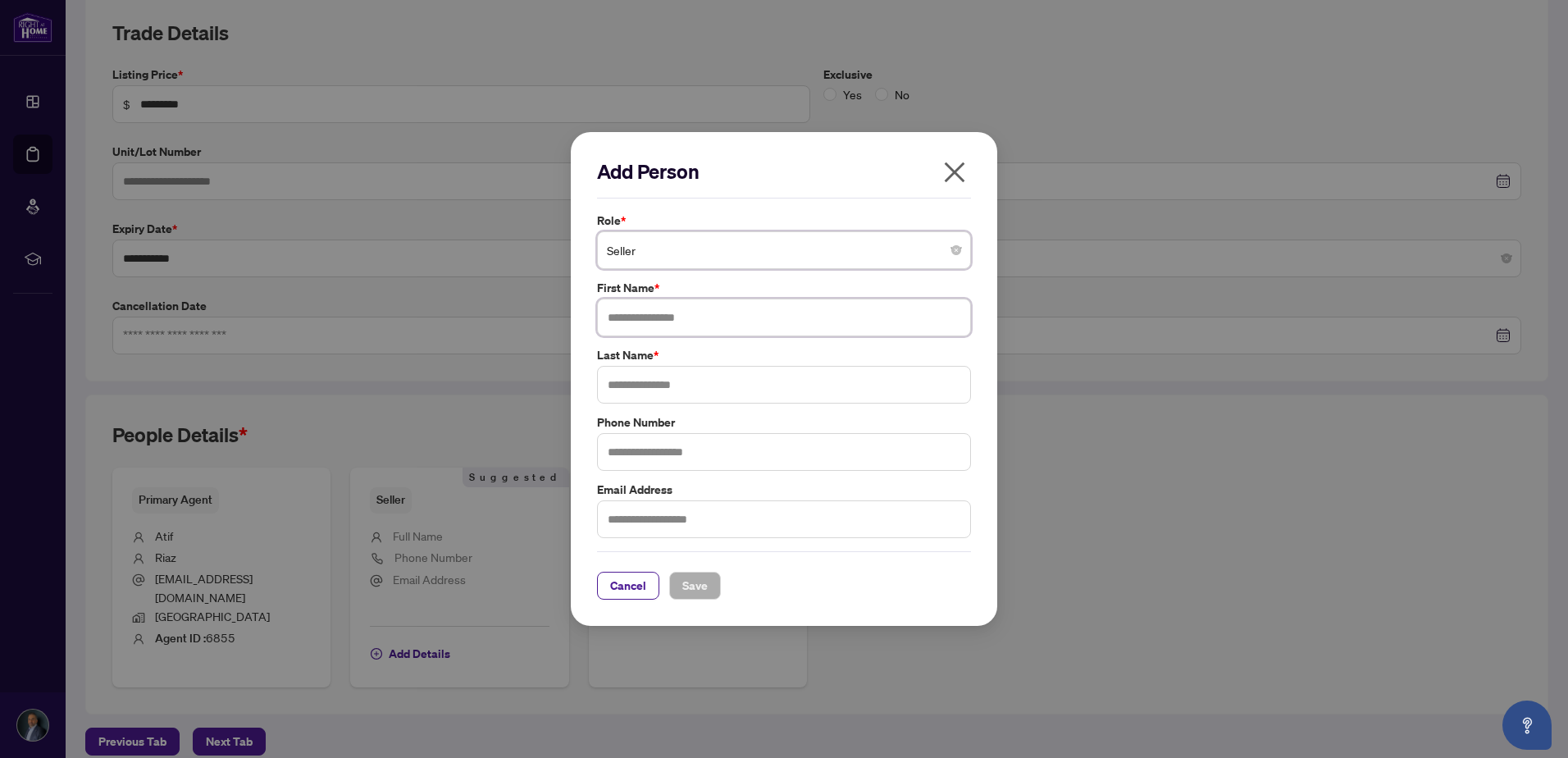
click at [644, 325] on input "text" at bounding box center [784, 317] width 374 height 38
type input "****"
click at [646, 532] on input "text" at bounding box center [784, 519] width 374 height 38
type input "**********"
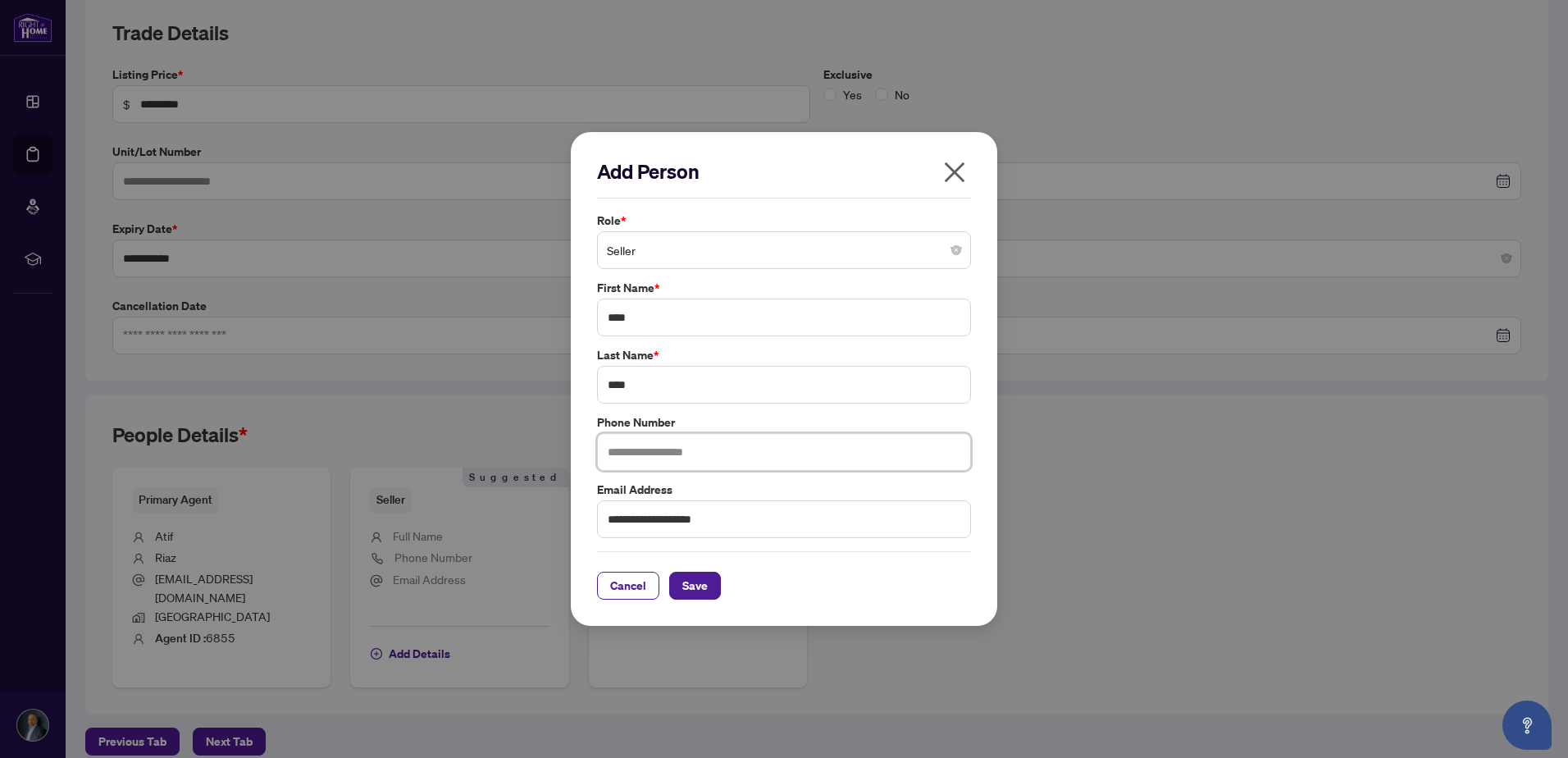
click at [752, 453] on input "text" at bounding box center [784, 452] width 374 height 38
click at [994, 400] on div "**********" at bounding box center [784, 379] width 426 height 494
click at [698, 589] on span "Save" at bounding box center [696, 585] width 26 height 26
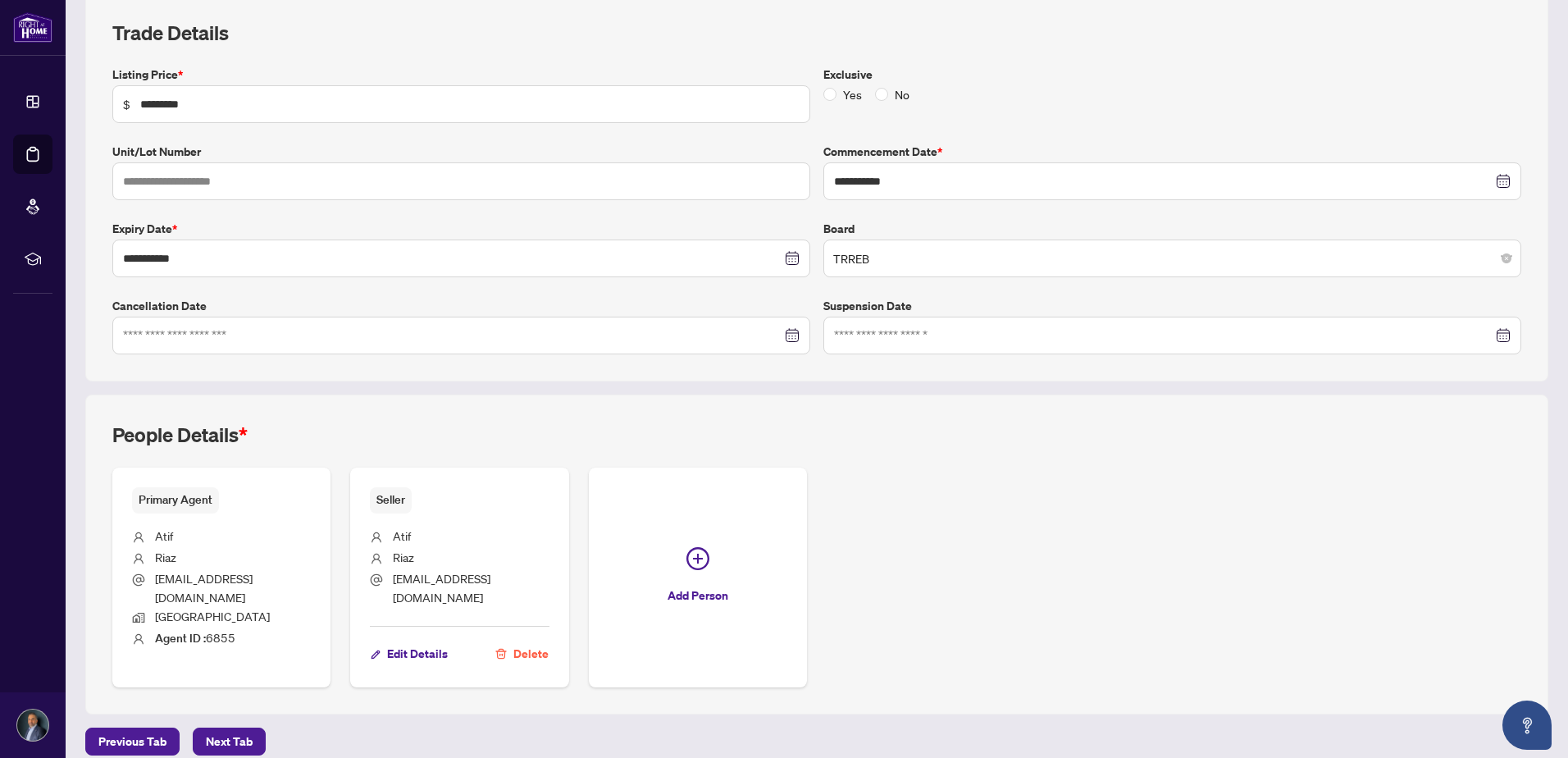
drag, startPoint x: 238, startPoint y: 727, endPoint x: 341, endPoint y: 725, distance: 103.0
click at [237, 728] on span "Next Tab" at bounding box center [229, 741] width 47 height 26
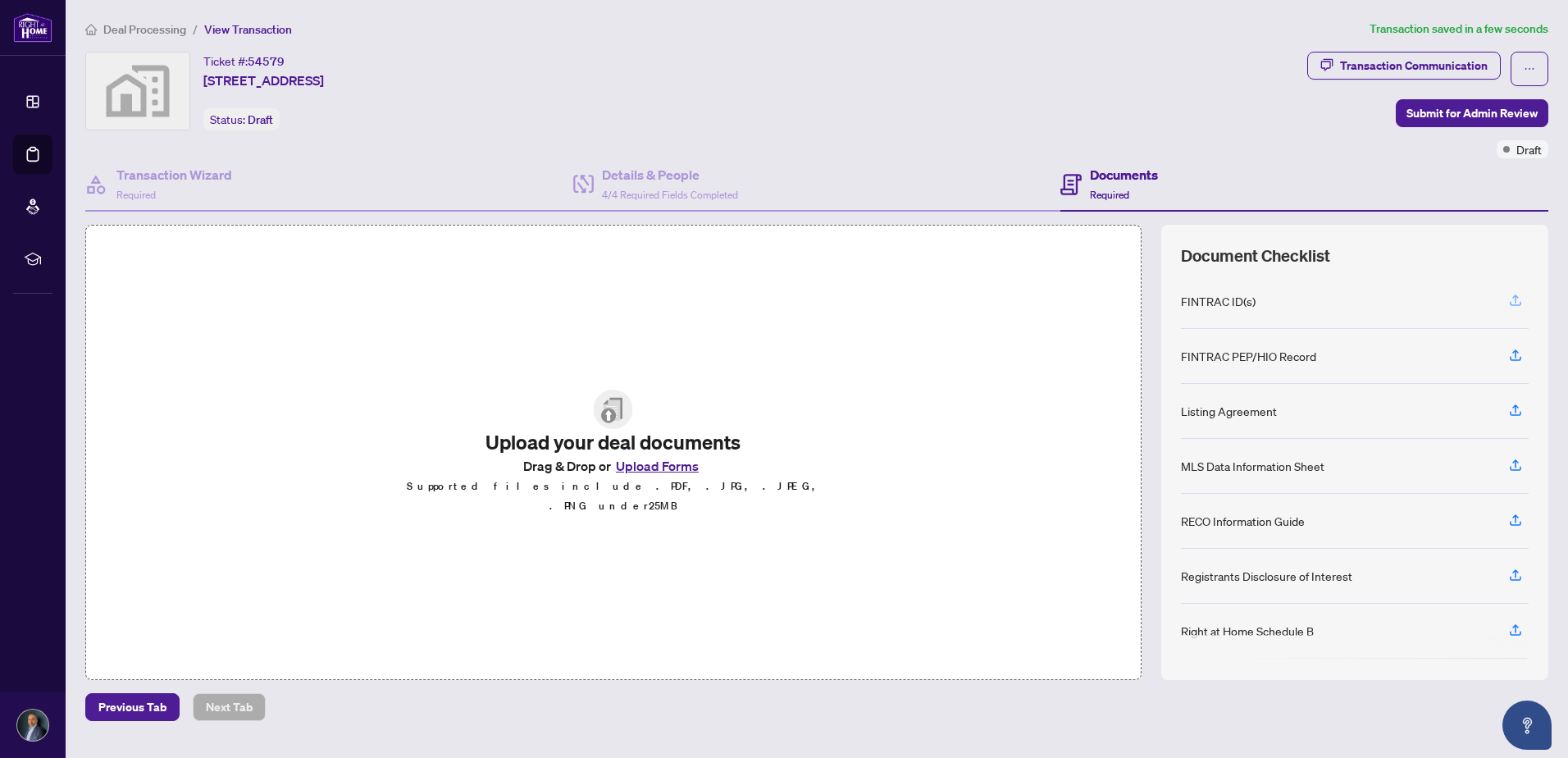
click at [1514, 298] on icon "button" at bounding box center [1515, 300] width 15 height 15
click at [1266, 465] on div "MLS Data Information Sheet" at bounding box center [1253, 466] width 144 height 18
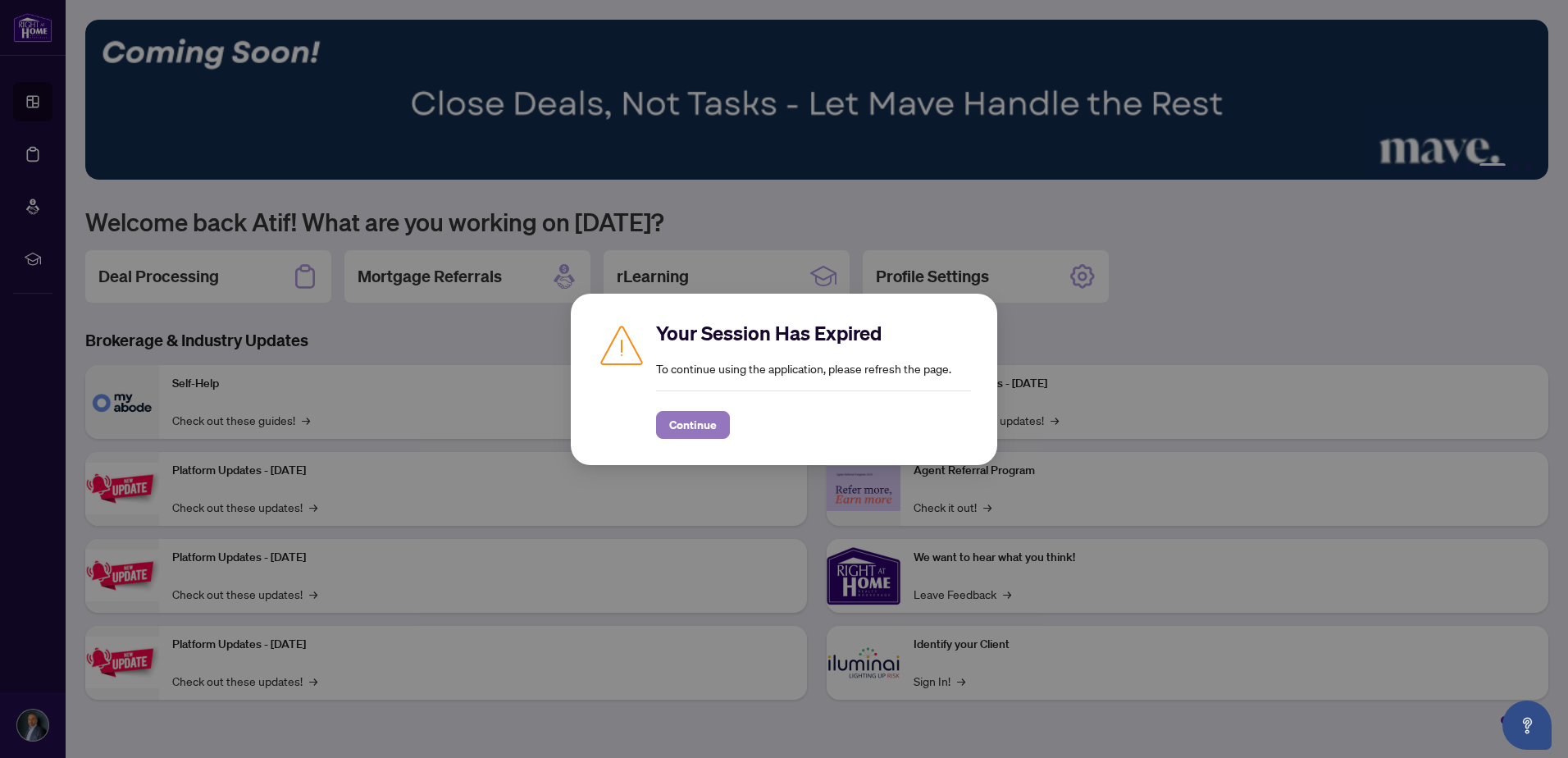
click at [688, 414] on span "Continue" at bounding box center [693, 425] width 48 height 26
